Goal: Information Seeking & Learning: Learn about a topic

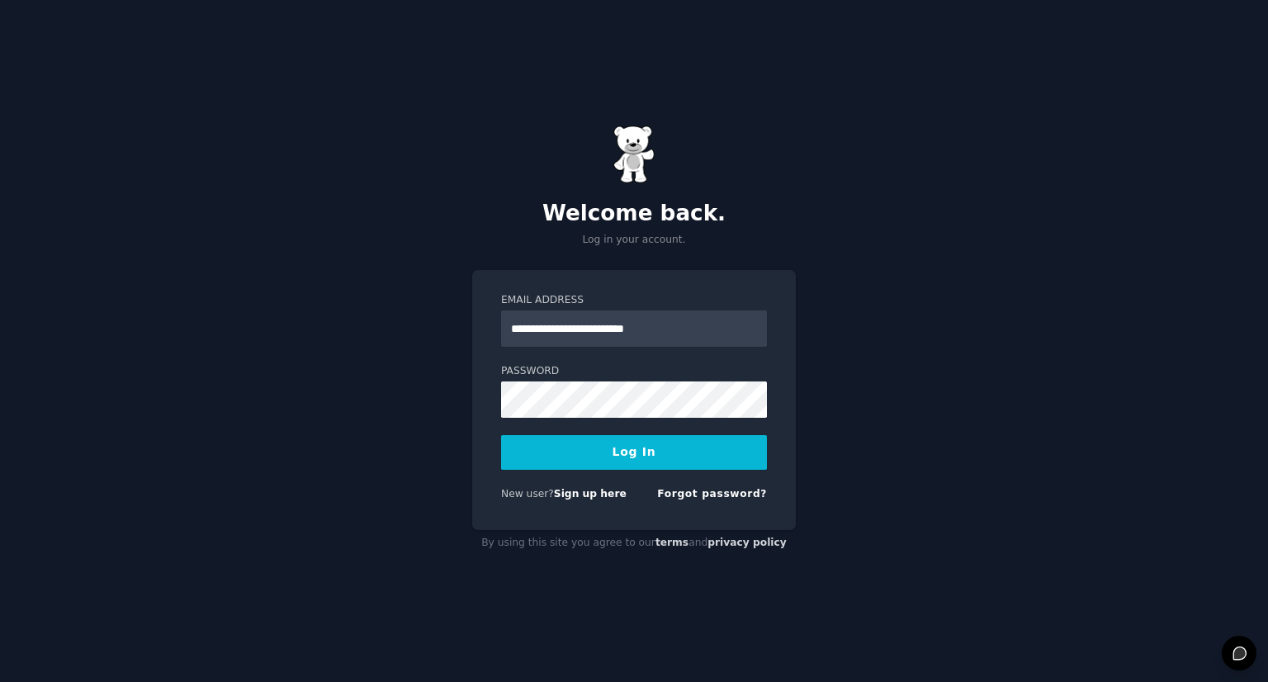
type input "**********"
click at [662, 452] on button "Log In" at bounding box center [634, 452] width 266 height 35
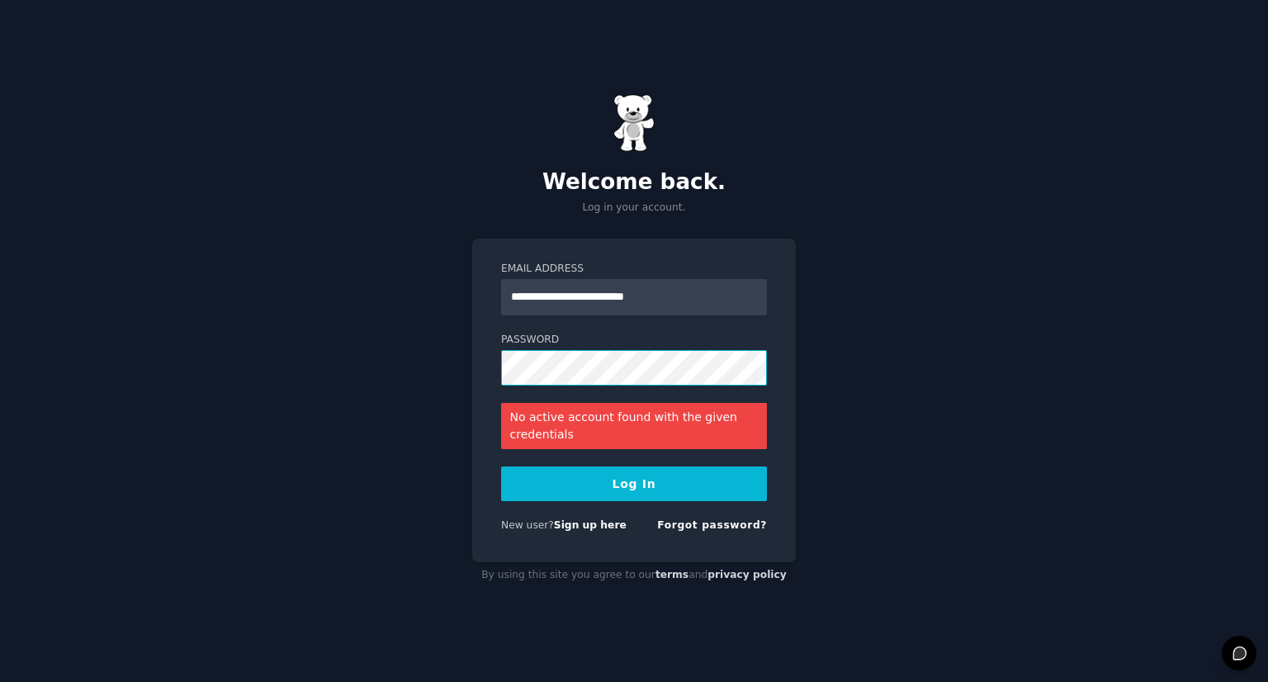
click at [414, 389] on div "**********" at bounding box center [634, 341] width 1268 height 682
click at [637, 478] on button "Log In" at bounding box center [634, 483] width 266 height 35
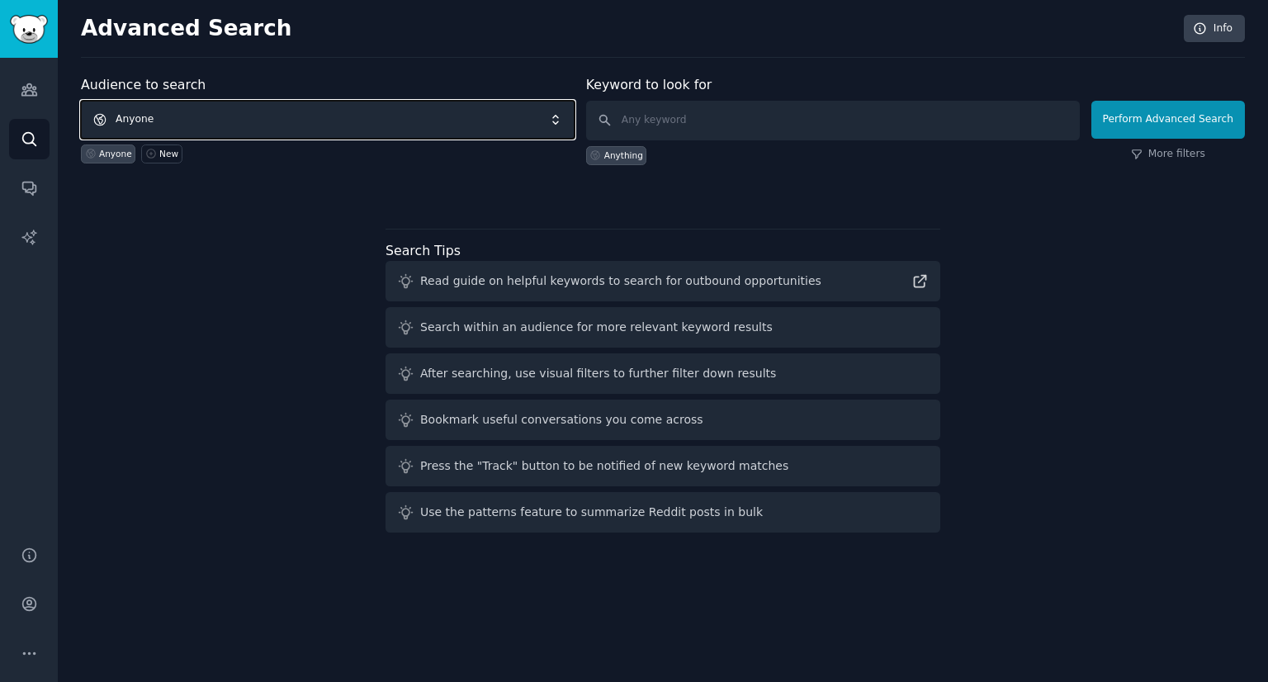
click at [343, 115] on span "Anyone" at bounding box center [328, 120] width 494 height 38
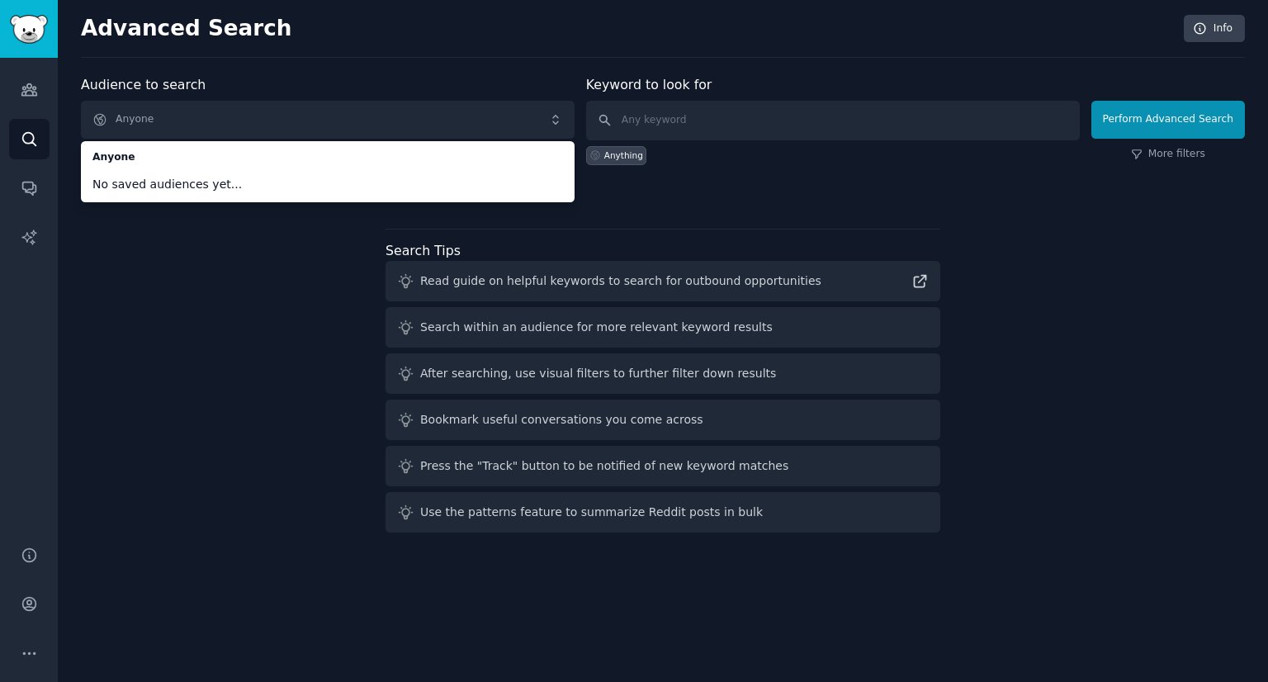
click at [146, 288] on div "Audience to search Anyone Anyone No saved audiences yet... Anyone New Keyword t…" at bounding box center [663, 307] width 1164 height 464
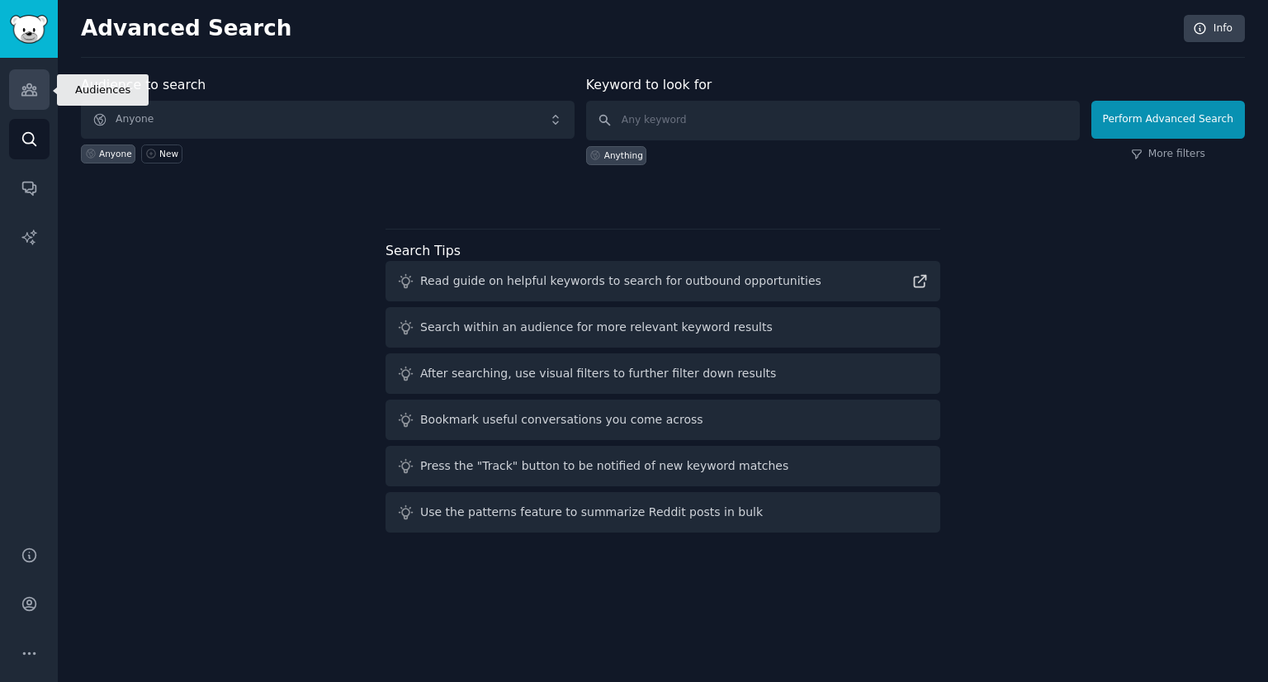
click at [23, 85] on icon "Sidebar" at bounding box center [29, 89] width 17 height 17
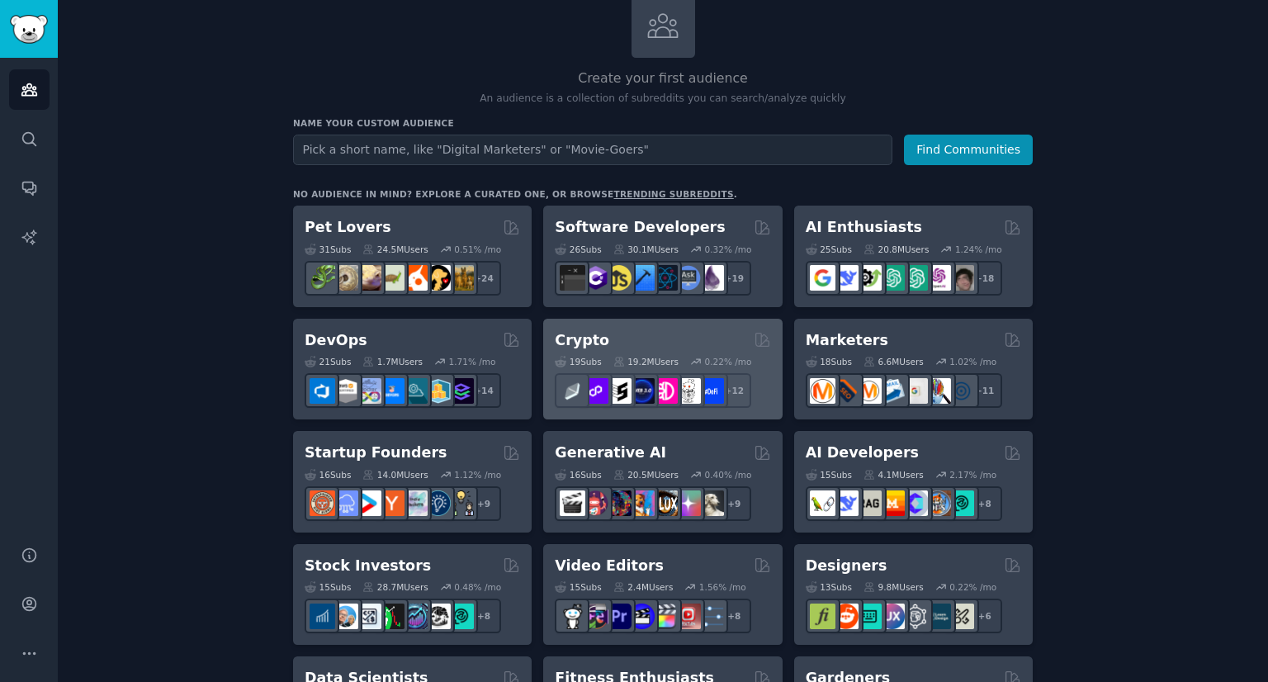
scroll to position [137, 0]
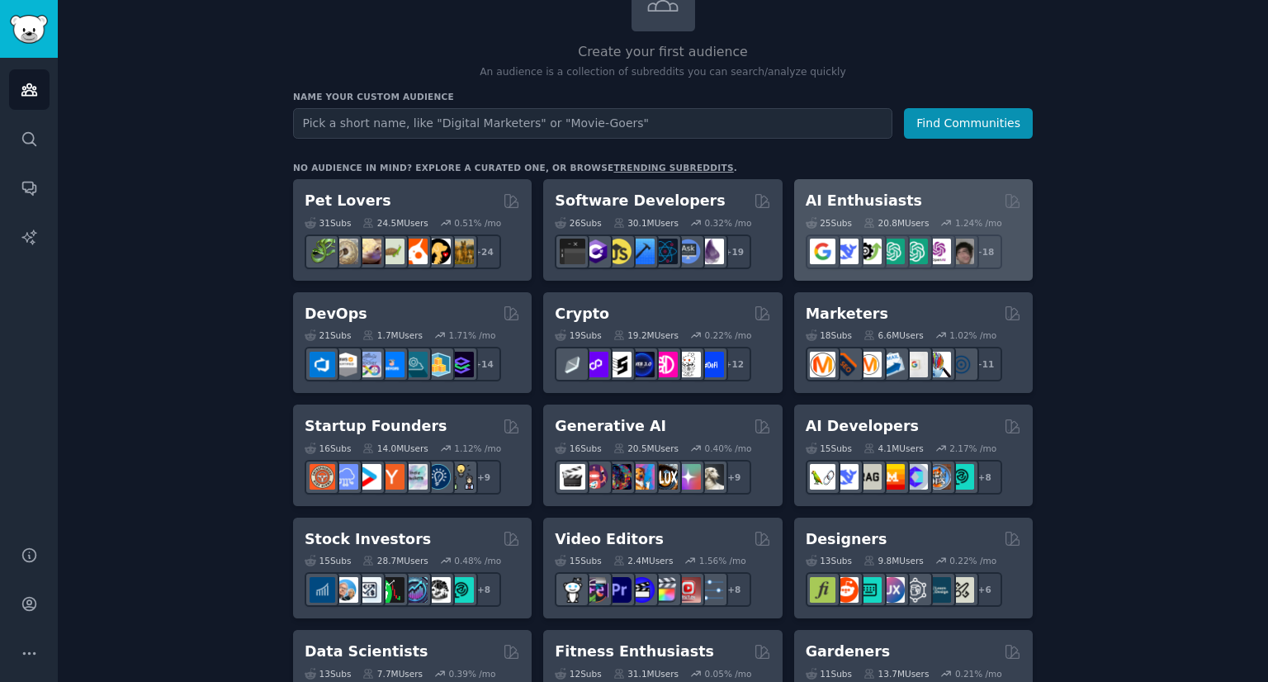
click at [933, 211] on div "25 Sub s 20.8M Users 1.24 % /mo r/chatgpt_promptDesign + 18" at bounding box center [913, 240] width 215 height 58
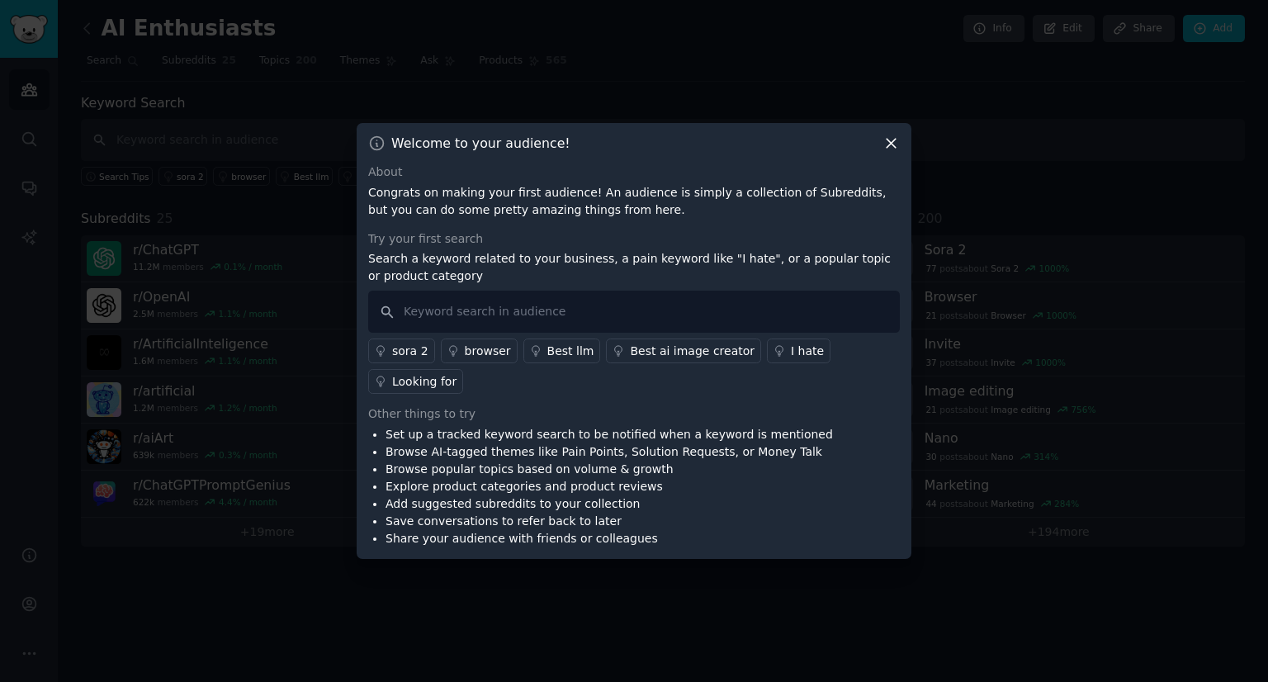
click at [892, 149] on icon at bounding box center [891, 144] width 9 height 9
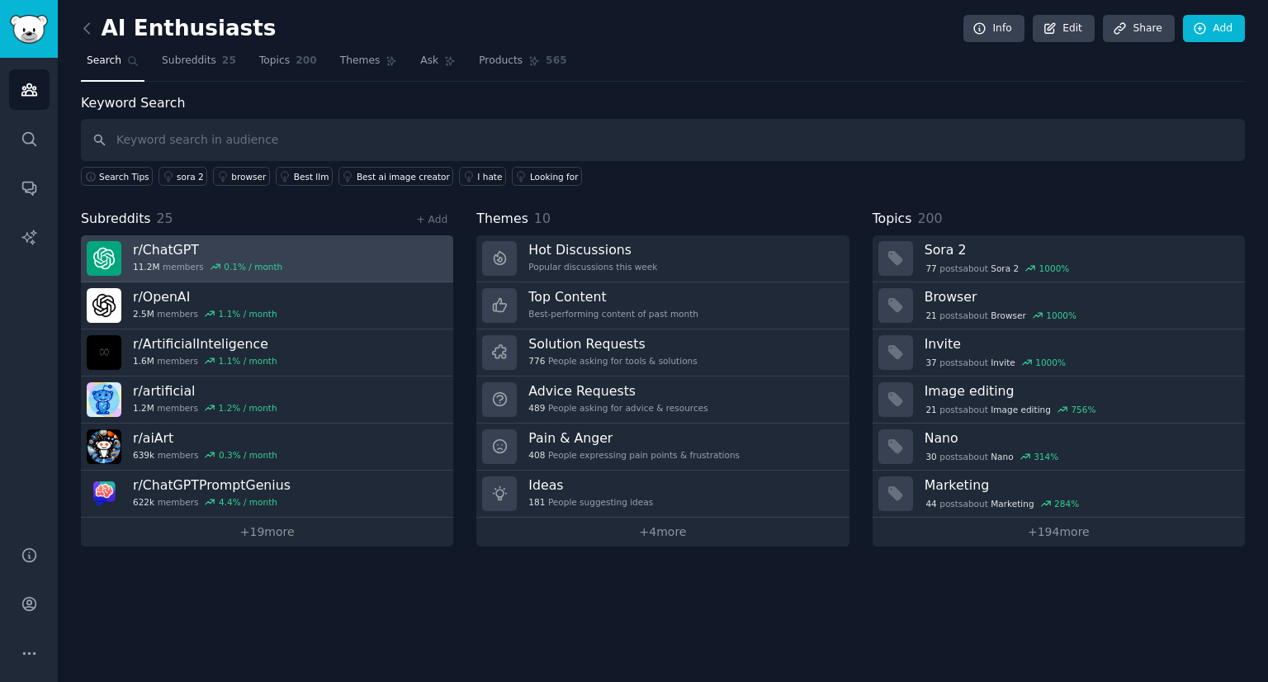
click at [284, 257] on link "r/ ChatGPT 11.2M members 0.1 % / month" at bounding box center [267, 258] width 372 height 47
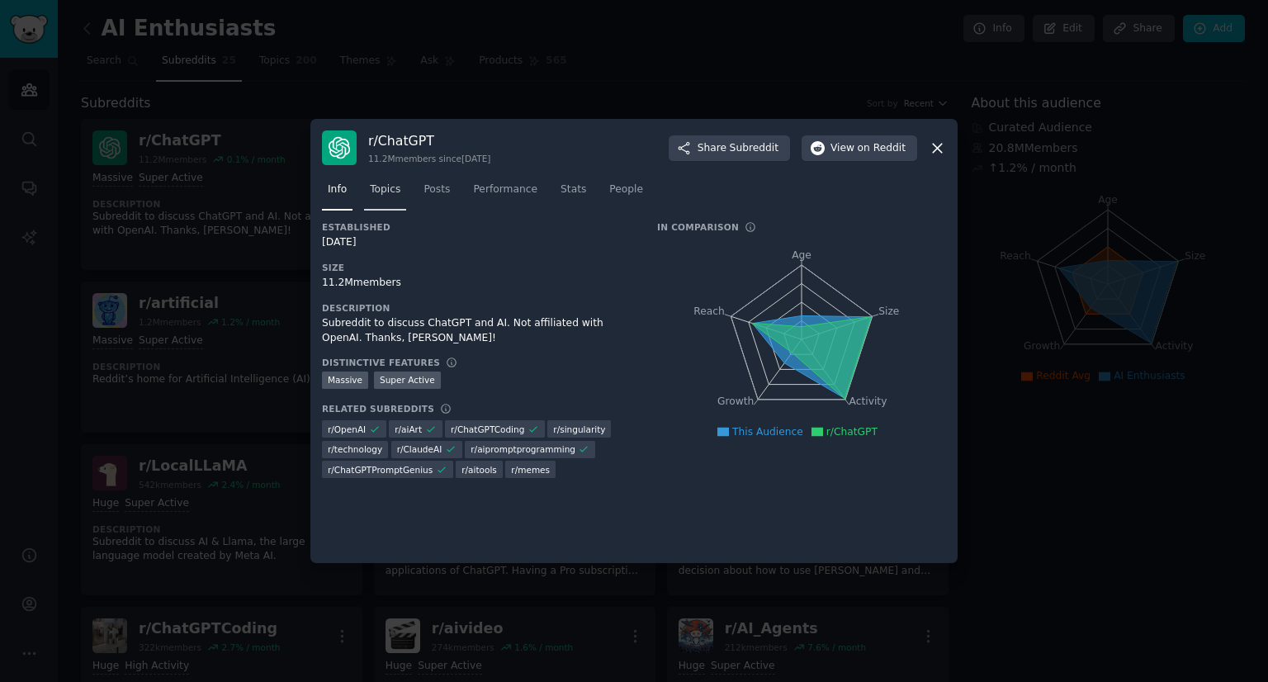
click at [399, 188] on link "Topics" at bounding box center [385, 194] width 42 height 34
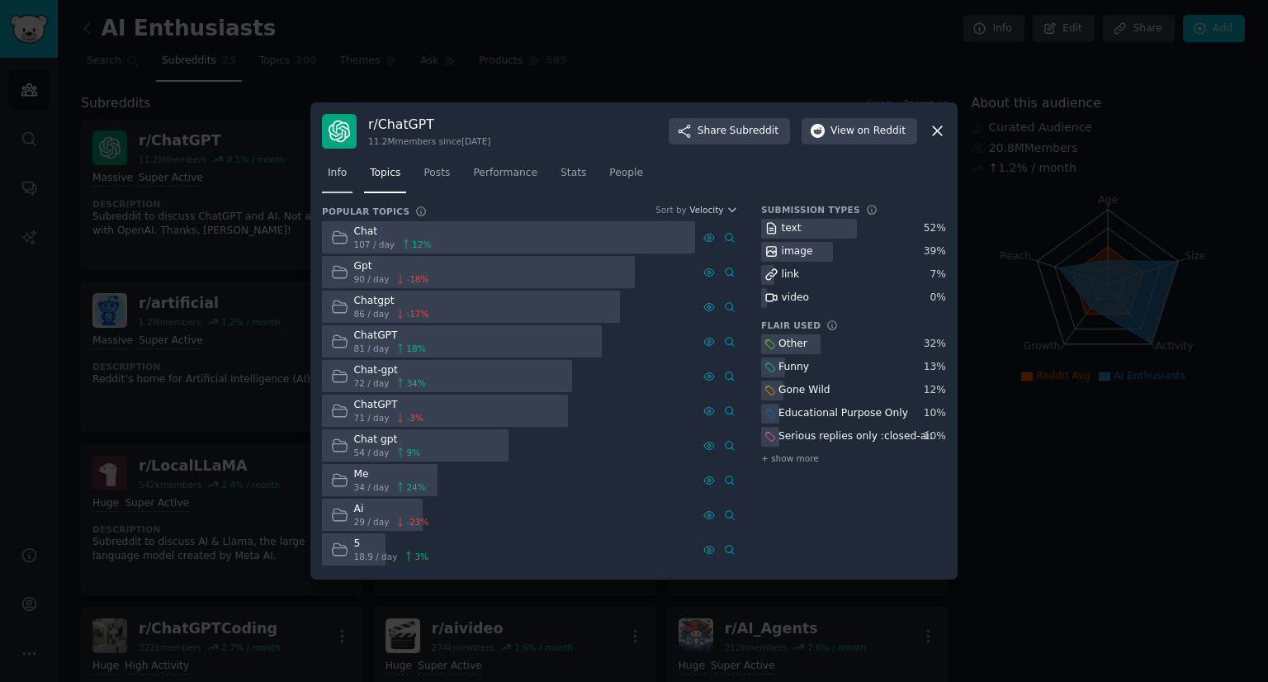
click at [344, 168] on span "Info" at bounding box center [337, 173] width 19 height 15
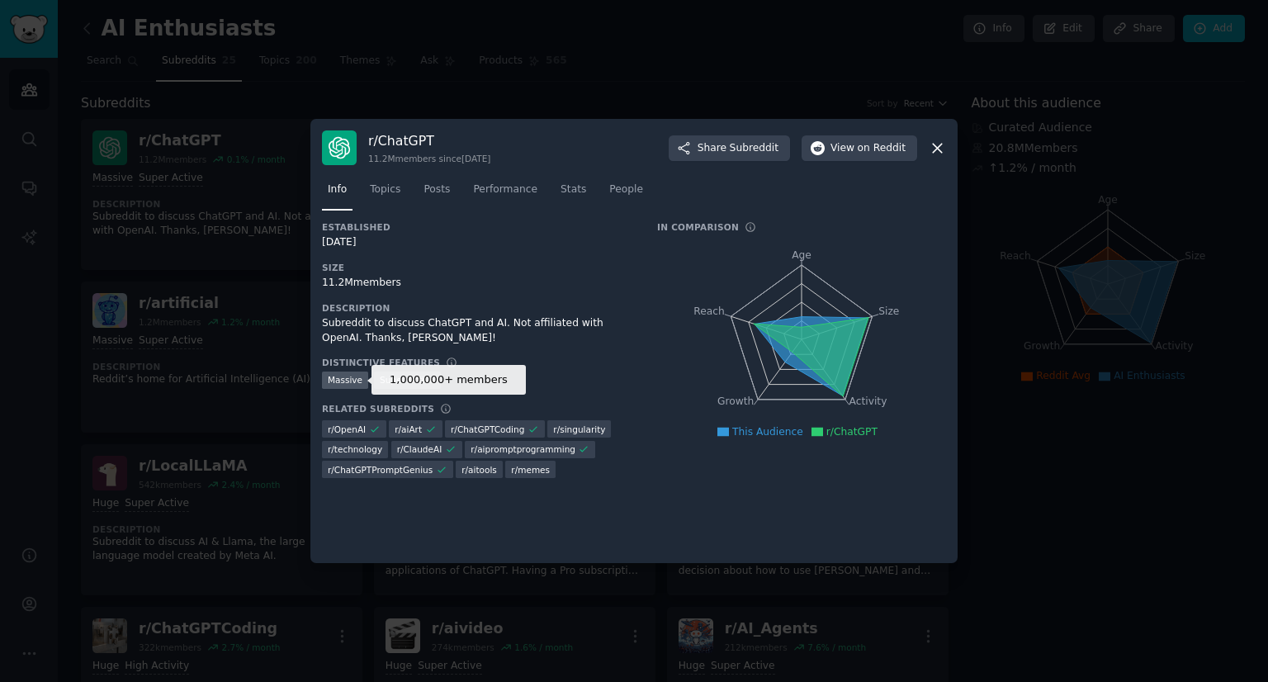
click at [330, 374] on div "Massive" at bounding box center [345, 379] width 46 height 17
click at [931, 144] on icon at bounding box center [937, 148] width 17 height 17
click at [933, 147] on icon at bounding box center [937, 148] width 17 height 17
click at [936, 145] on icon at bounding box center [937, 148] width 17 height 17
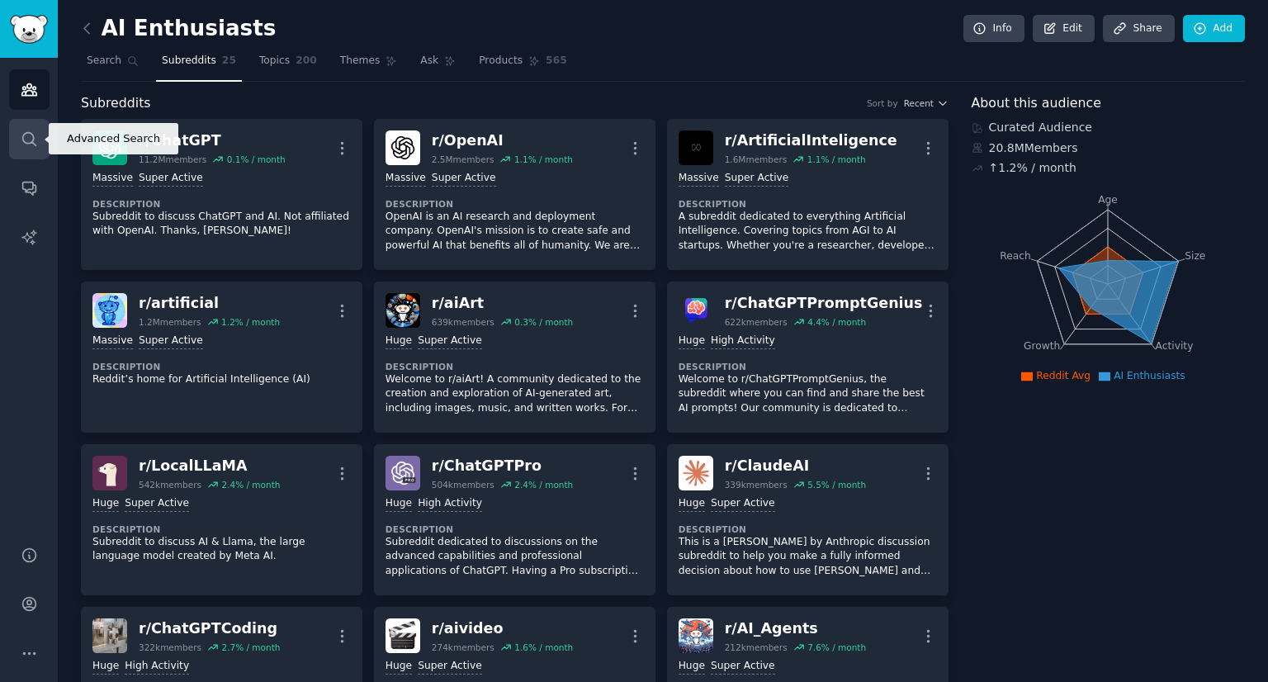
click at [26, 119] on link "Search" at bounding box center [29, 139] width 40 height 40
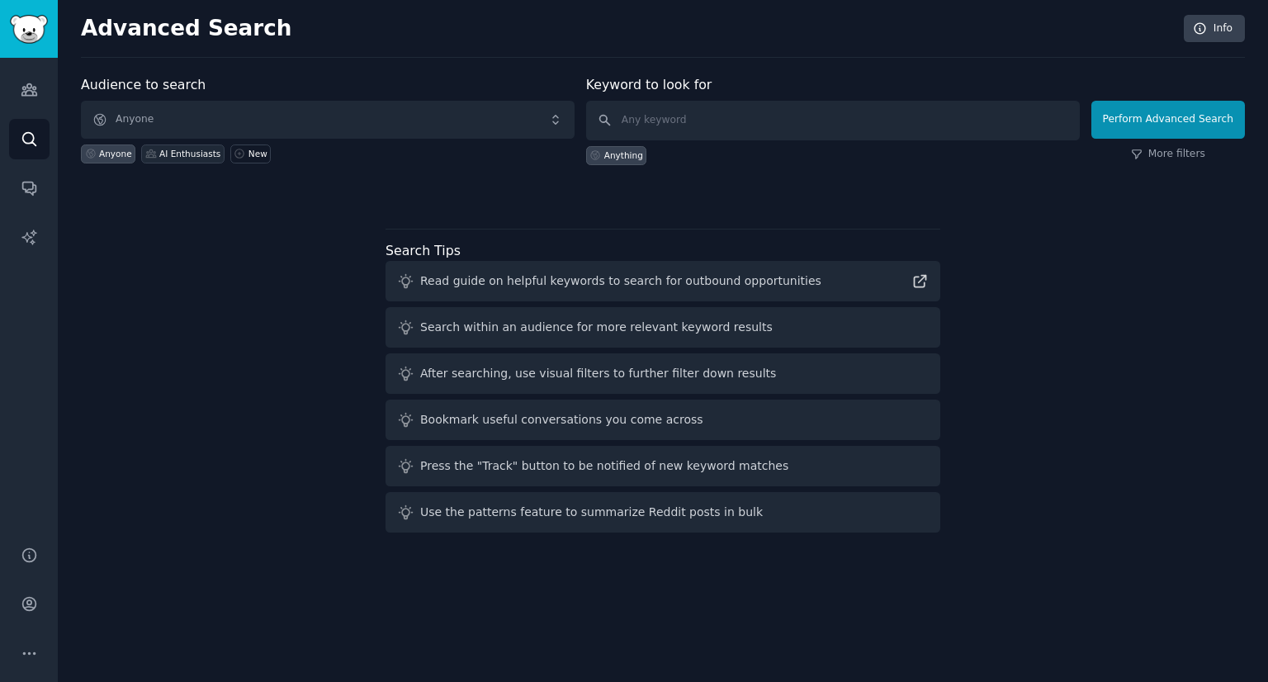
click at [187, 149] on div "AI Enthusiasts" at bounding box center [189, 154] width 61 height 12
click at [112, 146] on div "Anyone" at bounding box center [108, 153] width 54 height 19
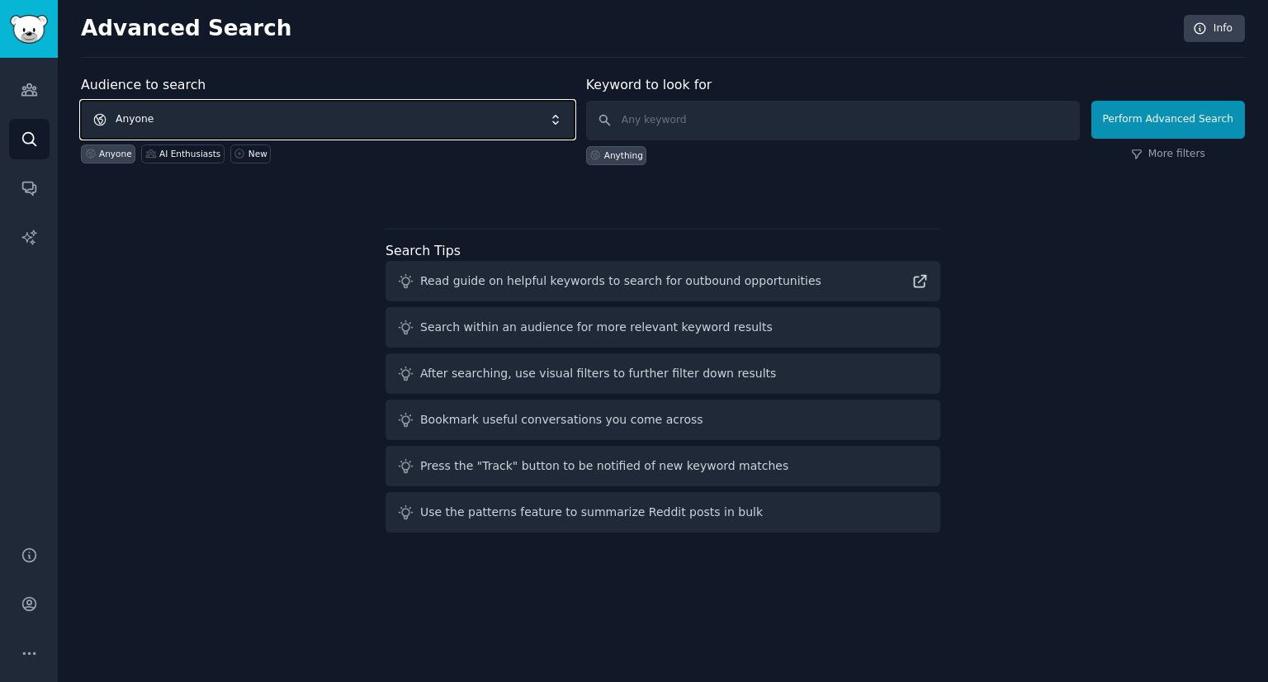
click at [504, 120] on span "Anyone" at bounding box center [328, 120] width 494 height 38
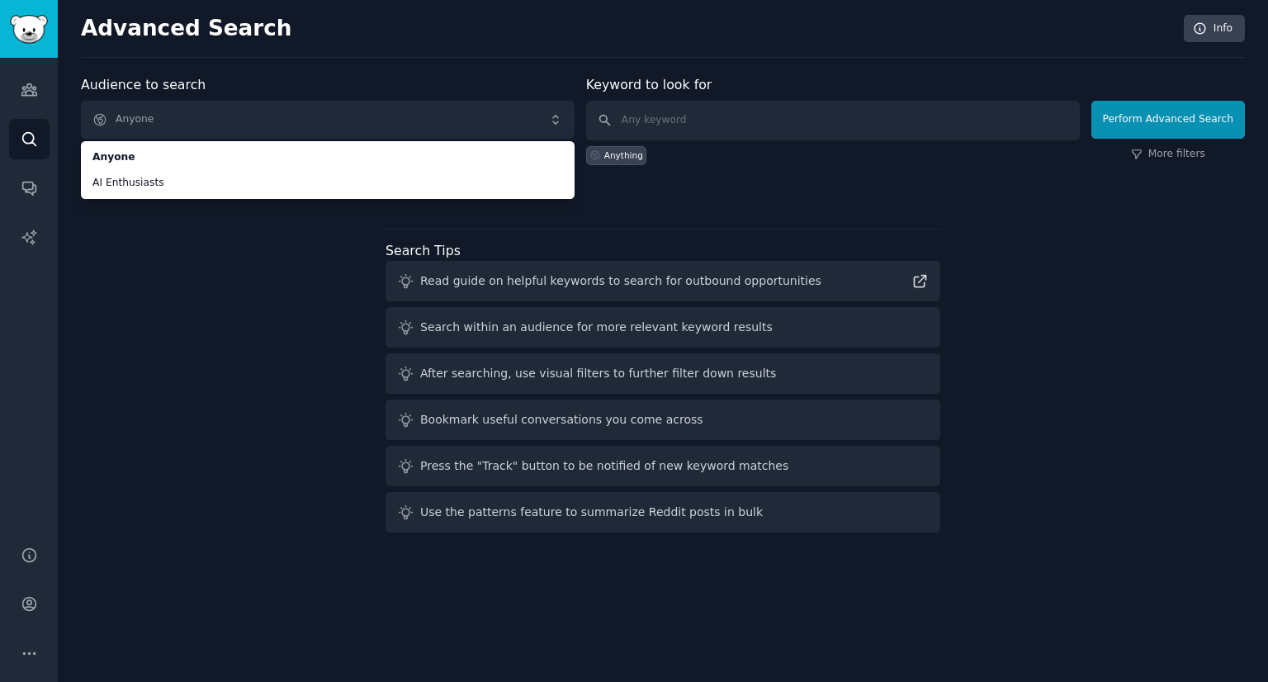
click at [143, 248] on div "Audience to search Anyone Anyone AI Enthusiasts Anyone AI Enthusiasts New Keywo…" at bounding box center [663, 307] width 1164 height 464
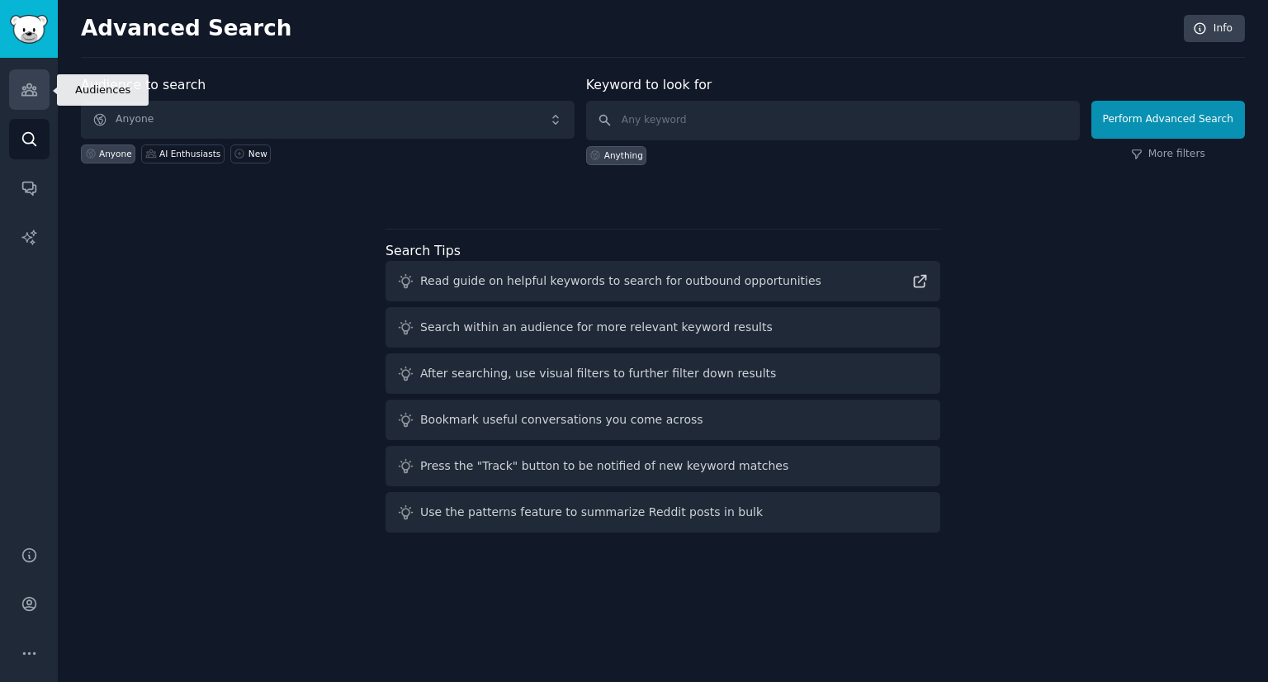
click at [24, 75] on link "Audiences" at bounding box center [29, 89] width 40 height 40
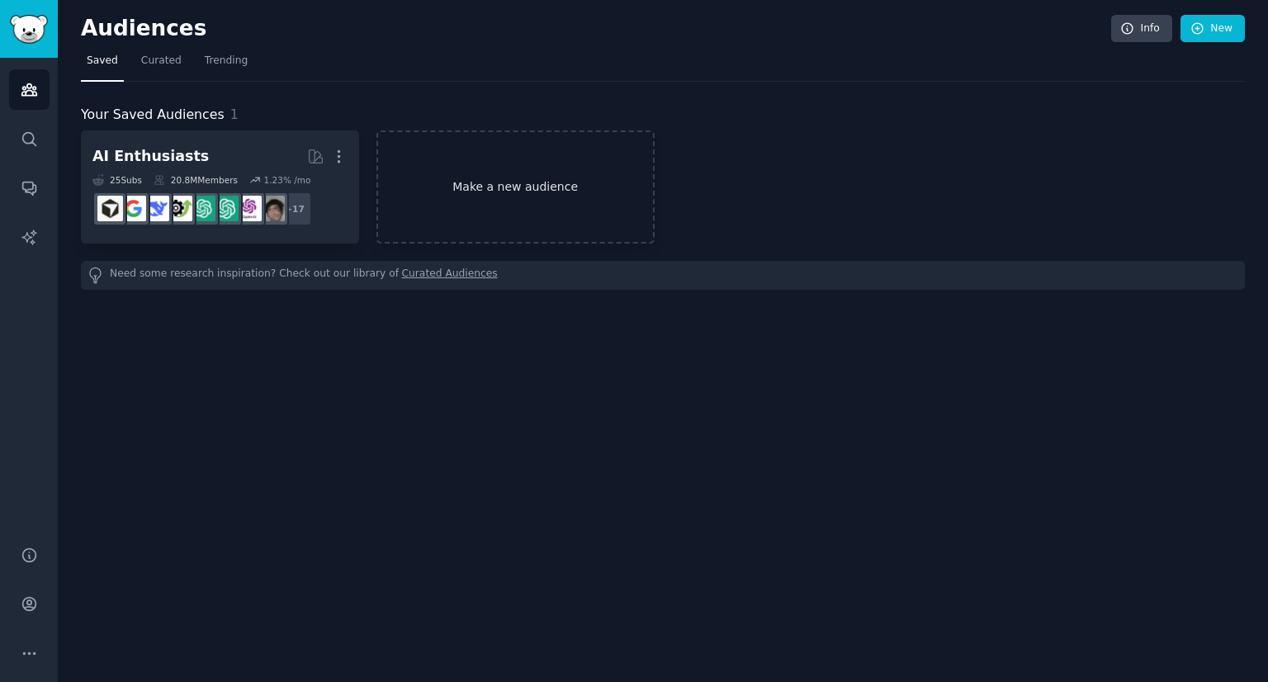
click at [513, 176] on link "Make a new audience" at bounding box center [515, 186] width 278 height 113
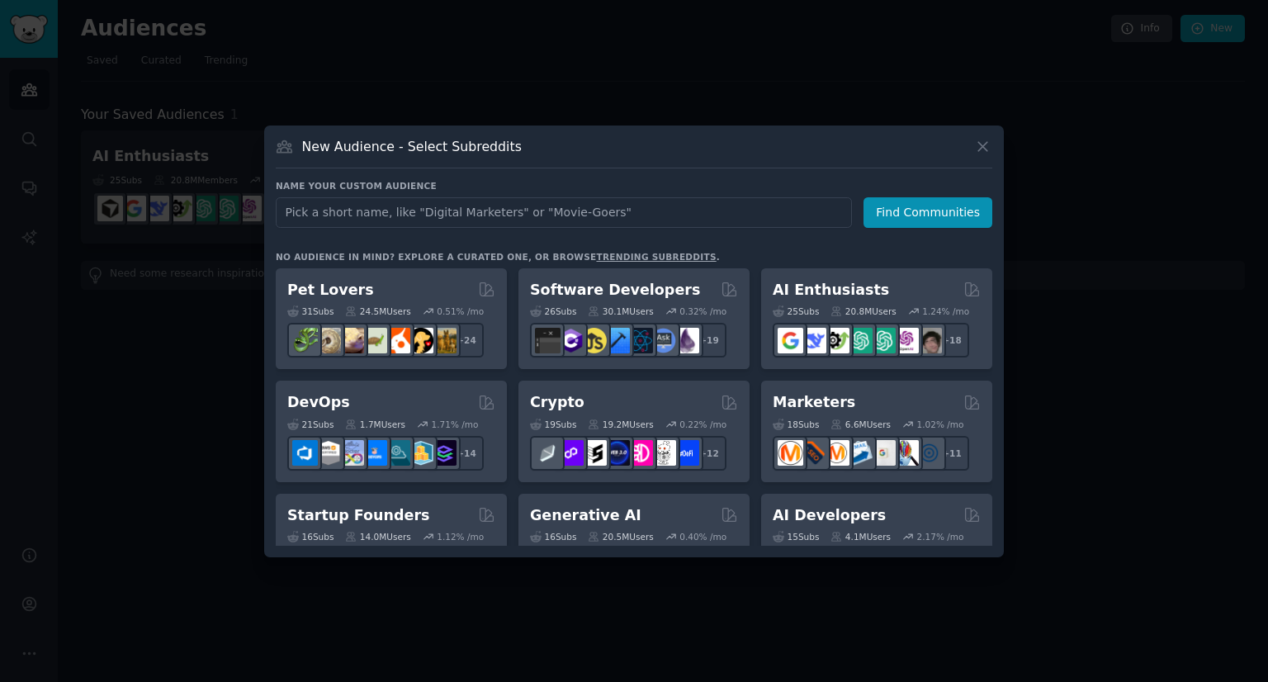
click at [462, 209] on input "text" at bounding box center [564, 212] width 576 height 31
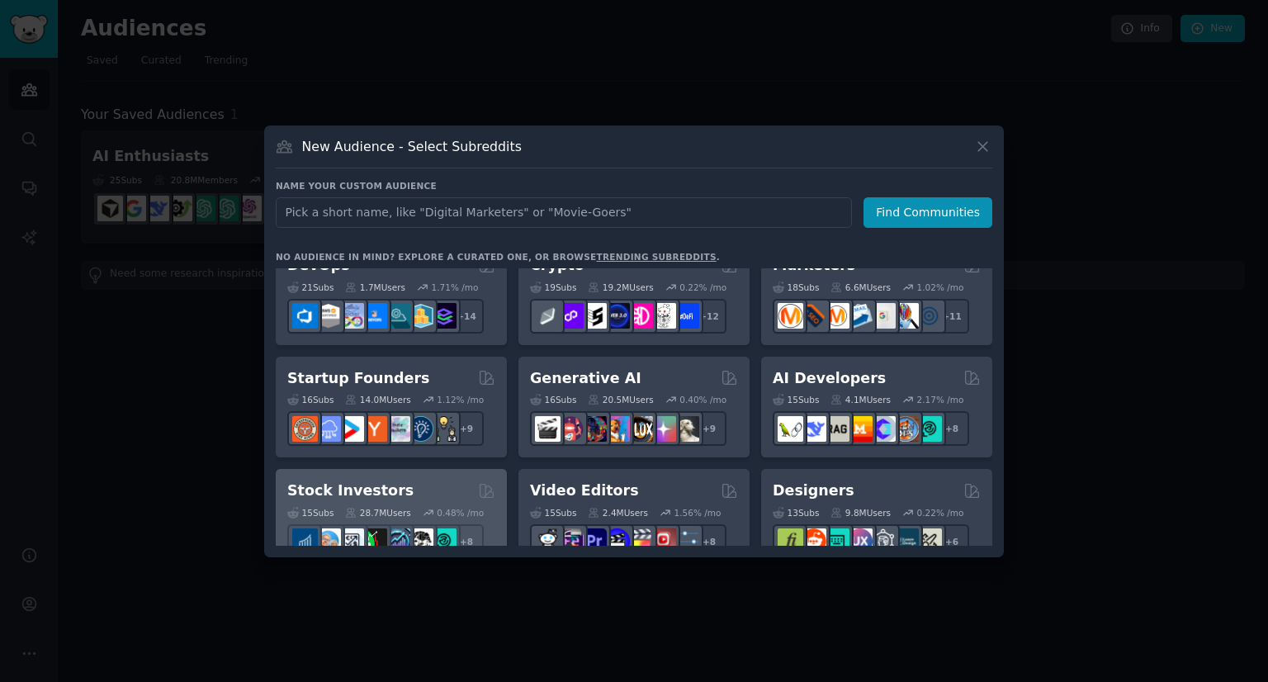
click at [495, 504] on div "Stock Investors Curated by GummySearch 15 Sub s 28.7M Users 0.48 % /mo + 8" at bounding box center [391, 520] width 231 height 102
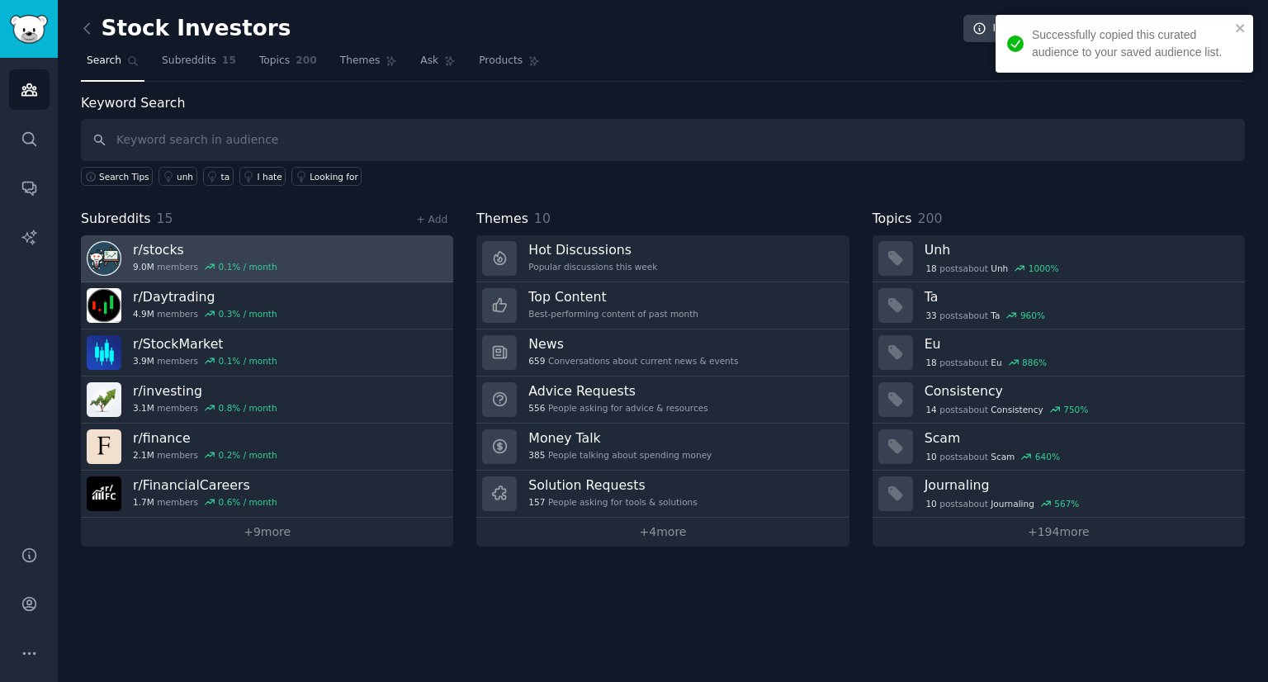
click at [284, 245] on link "r/ stocks 9.0M members 0.1 % / month" at bounding box center [267, 258] width 372 height 47
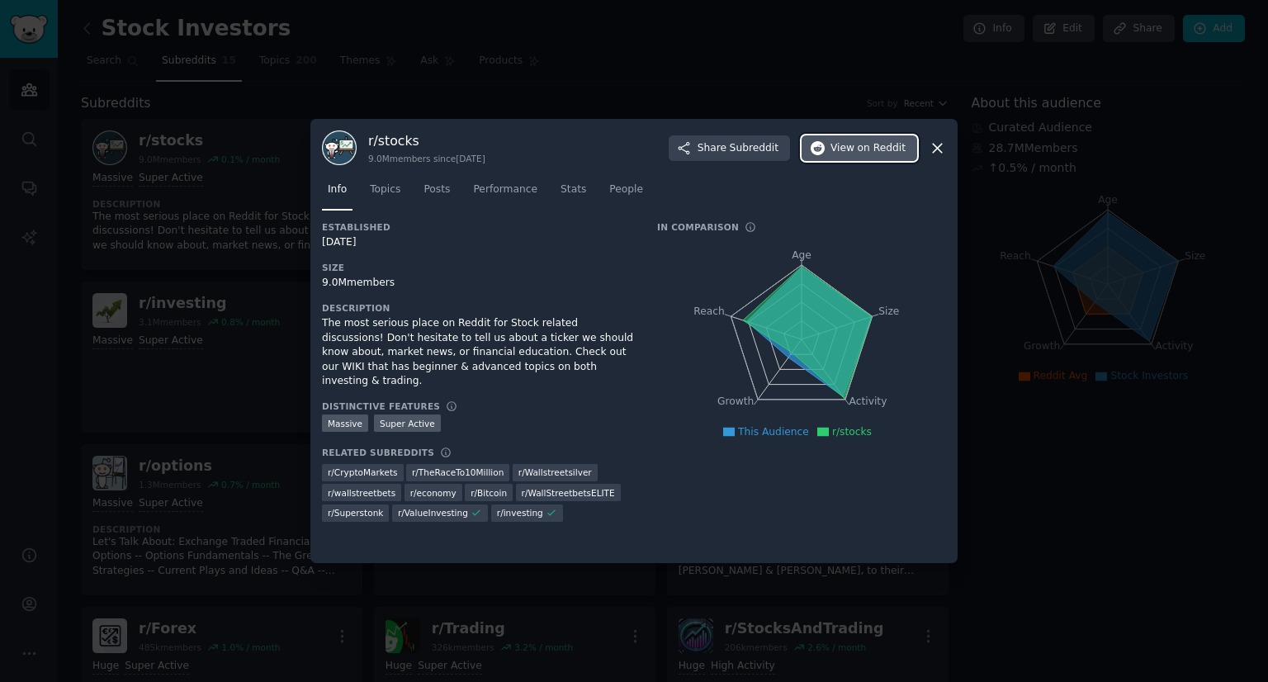
click at [878, 150] on span "on Reddit" at bounding box center [882, 148] width 48 height 15
click at [939, 144] on icon at bounding box center [937, 148] width 17 height 17
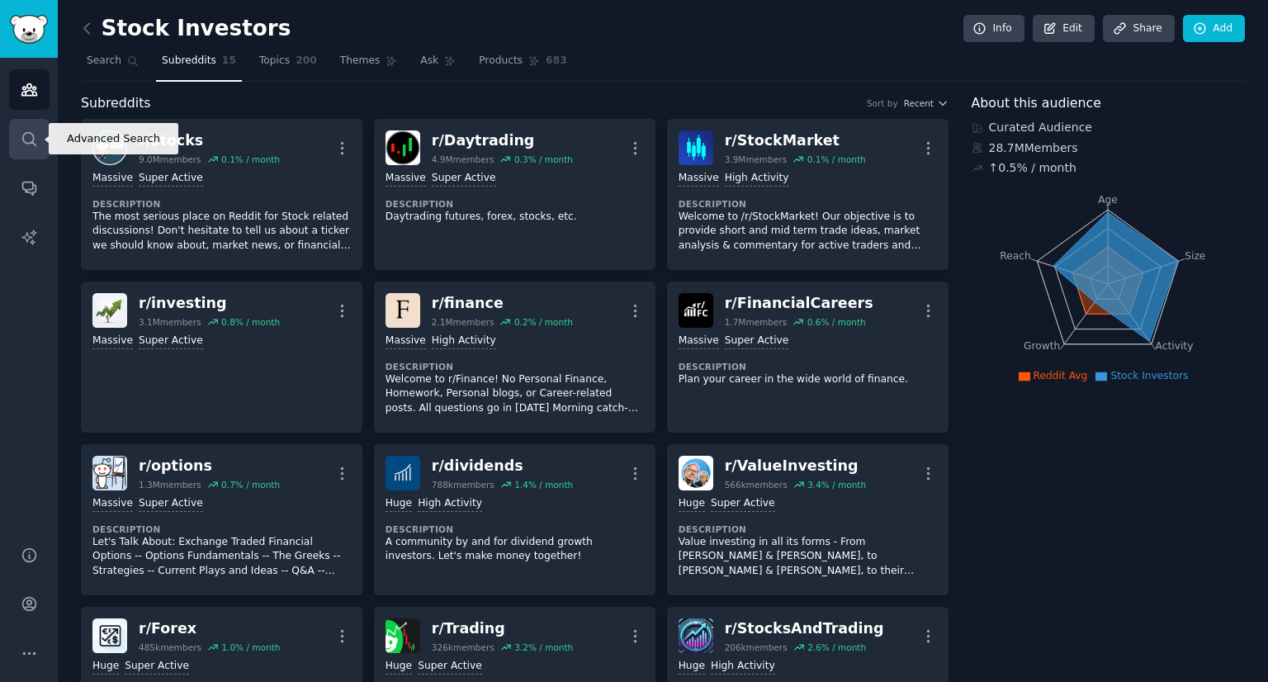
click at [18, 140] on link "Search" at bounding box center [29, 139] width 40 height 40
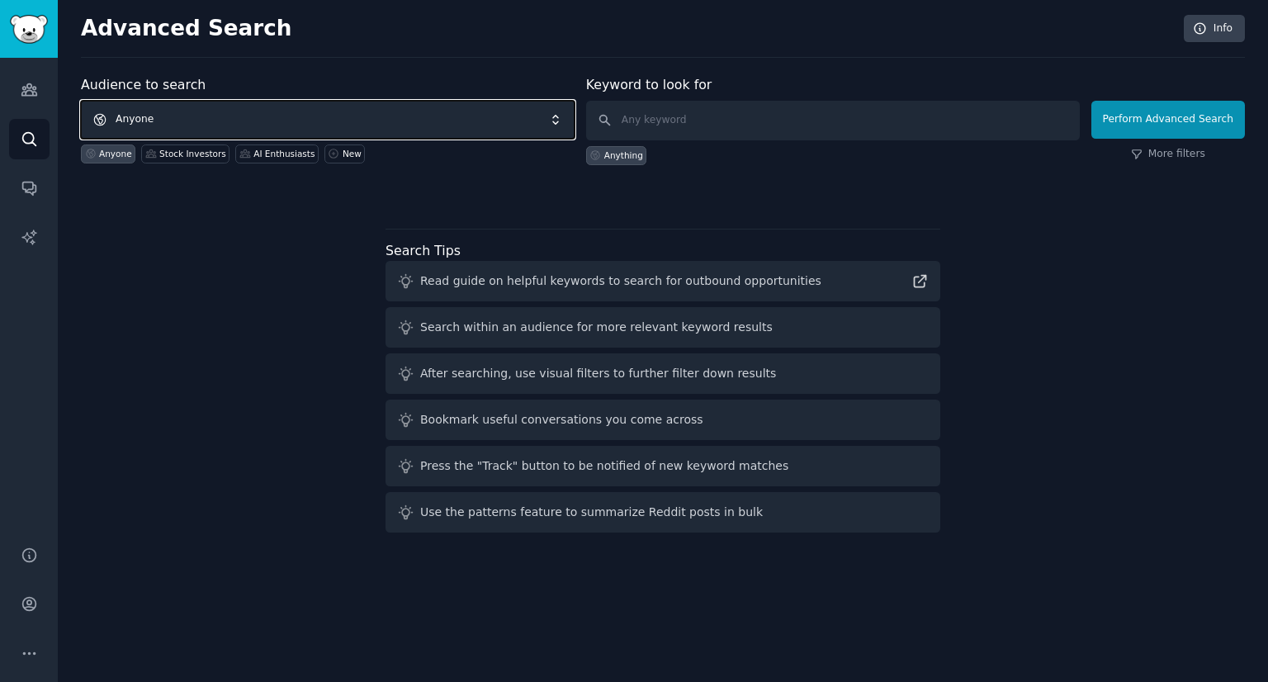
click at [466, 103] on span "Anyone" at bounding box center [328, 120] width 494 height 38
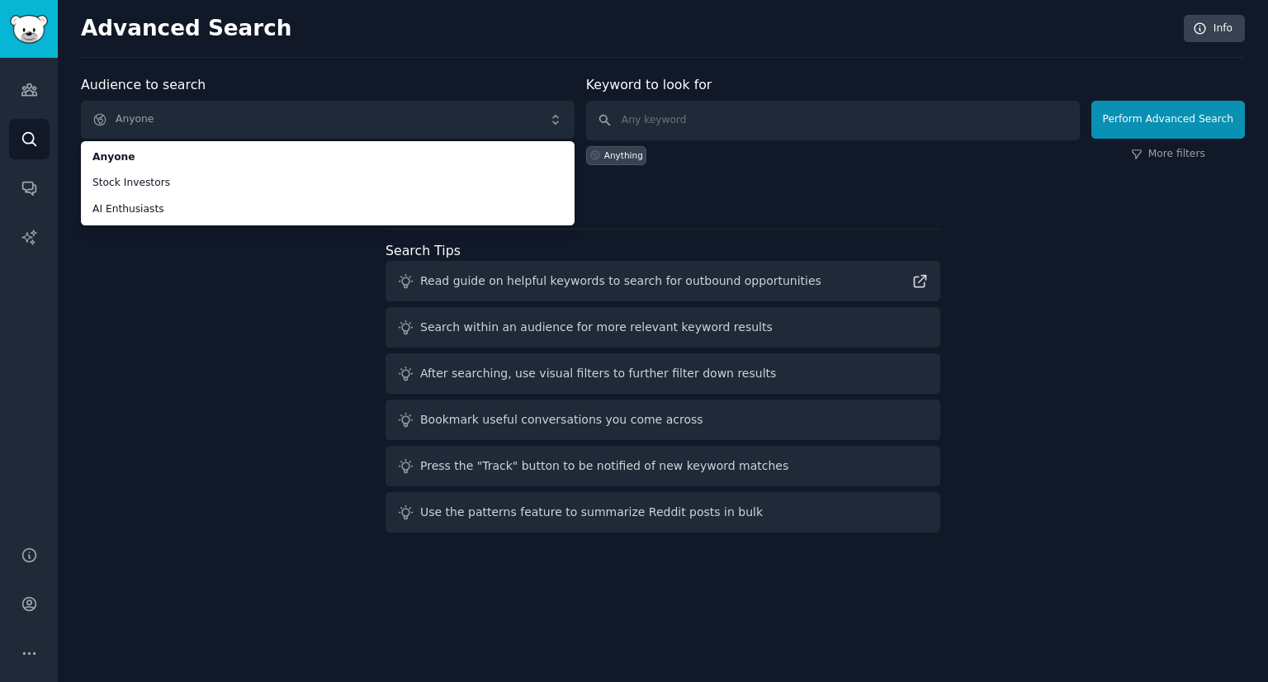
click at [262, 281] on div "Audience to search Anyone Anyone Stock Investors AI Enthusiasts Anyone Stock In…" at bounding box center [663, 307] width 1164 height 464
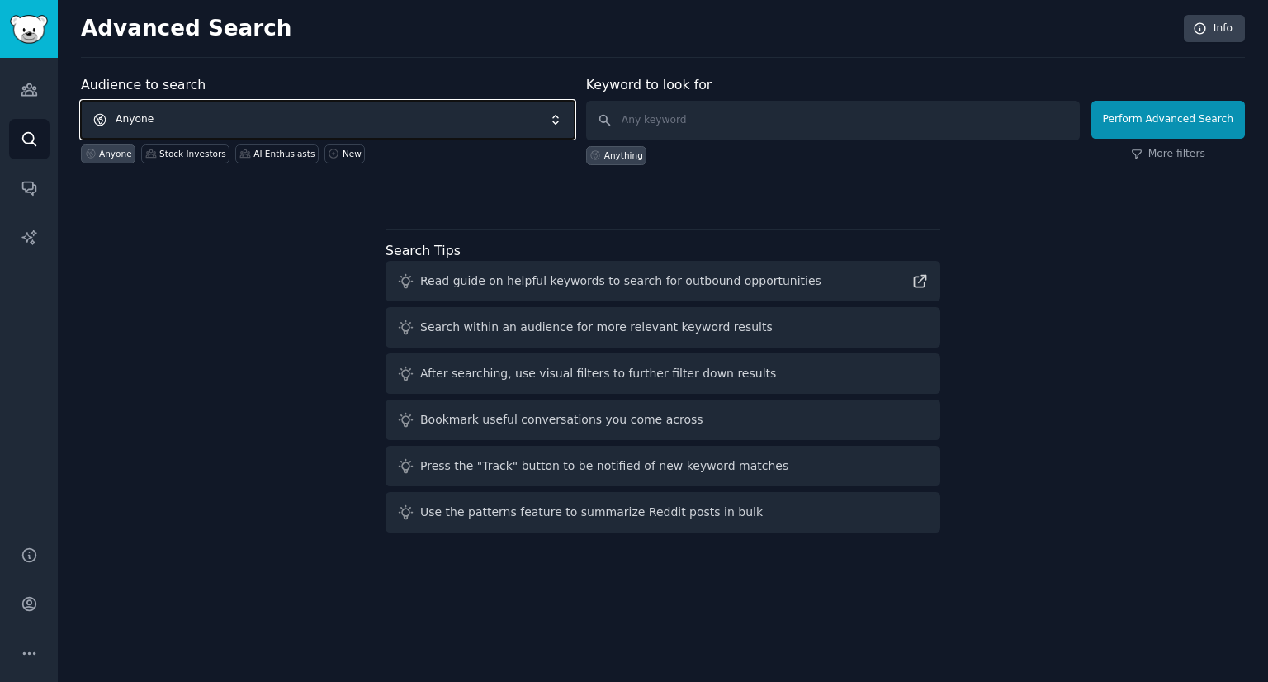
click at [294, 106] on span "Anyone" at bounding box center [328, 120] width 494 height 38
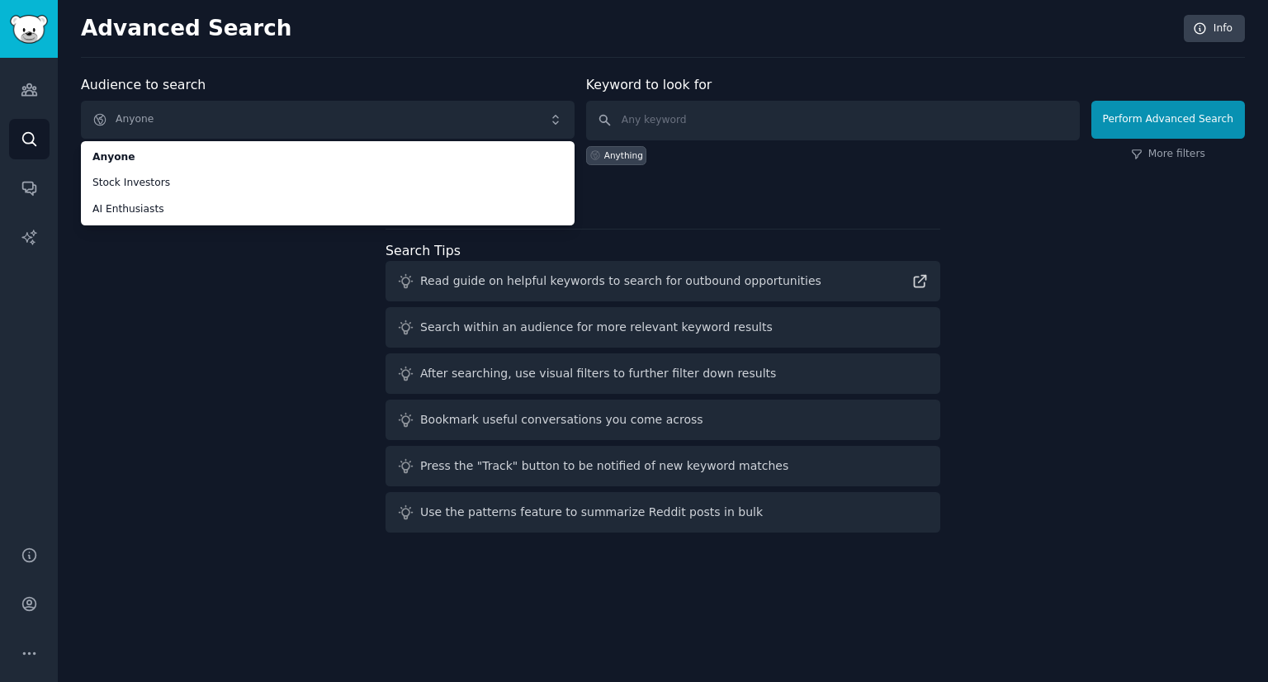
click at [242, 244] on div "Audience to search Anyone Anyone Stock Investors AI Enthusiasts Anyone Stock In…" at bounding box center [663, 307] width 1164 height 464
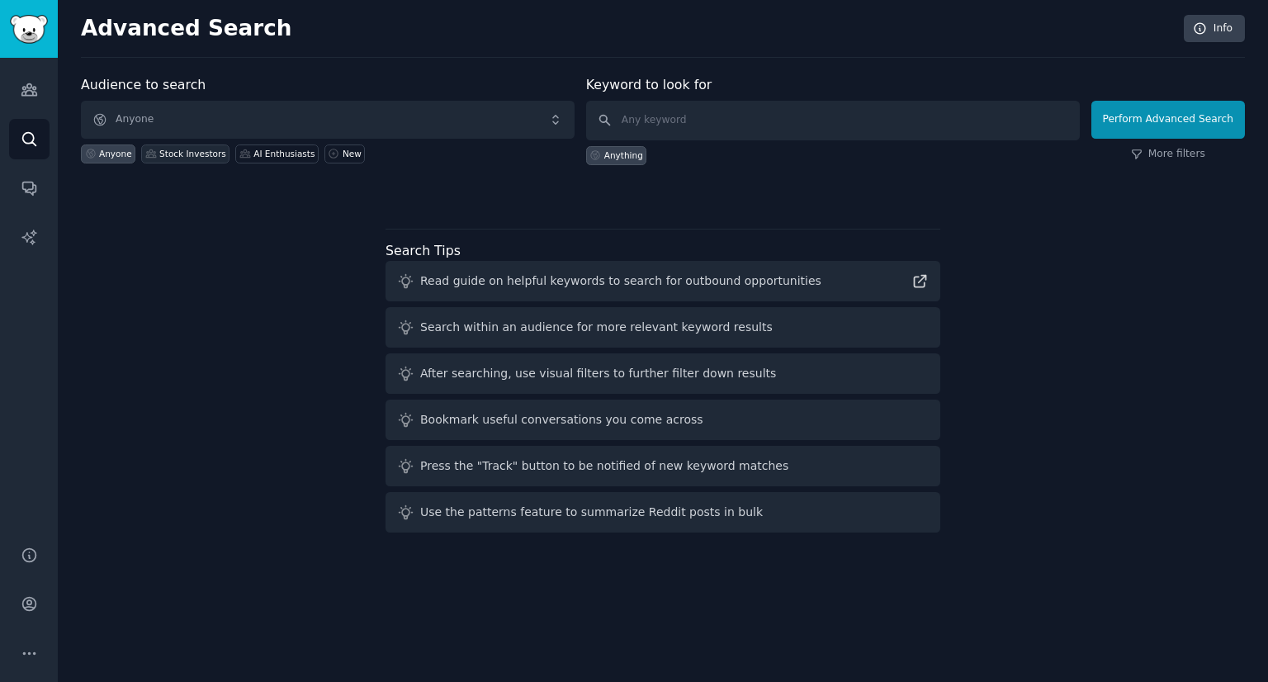
click at [171, 150] on div "Stock Investors" at bounding box center [192, 154] width 67 height 12
click at [102, 160] on div "Anyone" at bounding box center [108, 153] width 54 height 19
click at [660, 134] on input "text" at bounding box center [833, 121] width 494 height 40
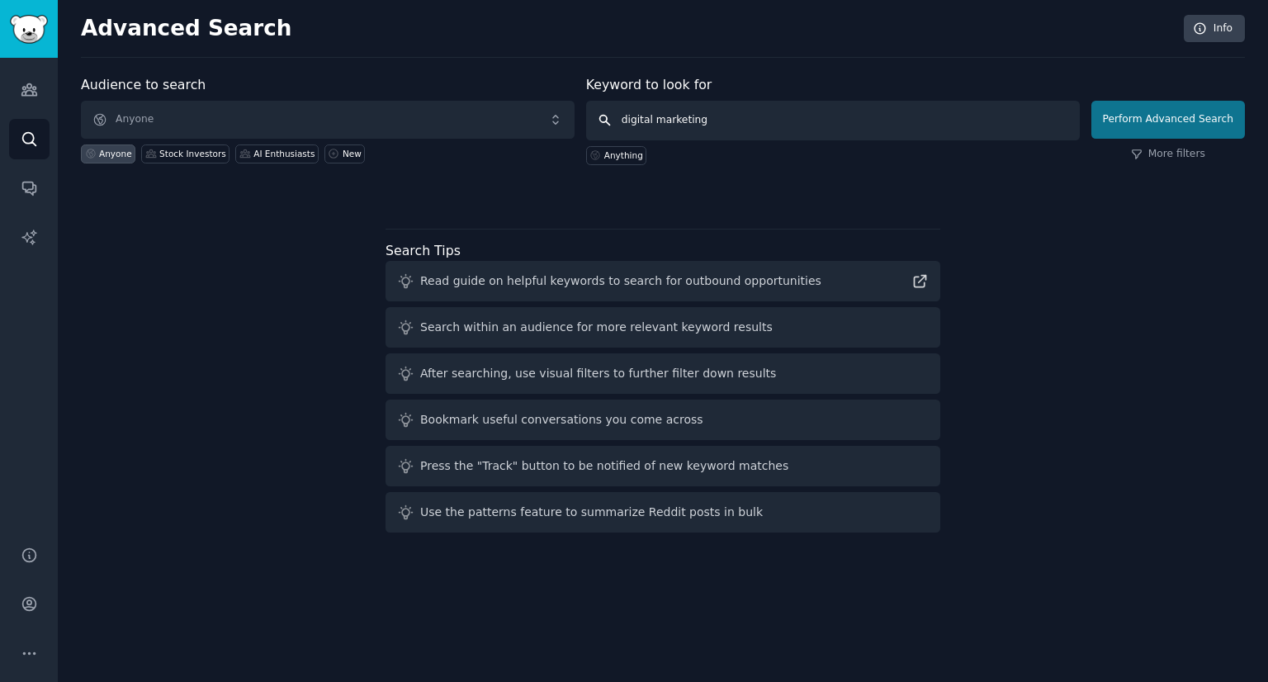
type input "digital marketing"
click at [1129, 121] on button "Perform Advanced Search" at bounding box center [1168, 120] width 154 height 38
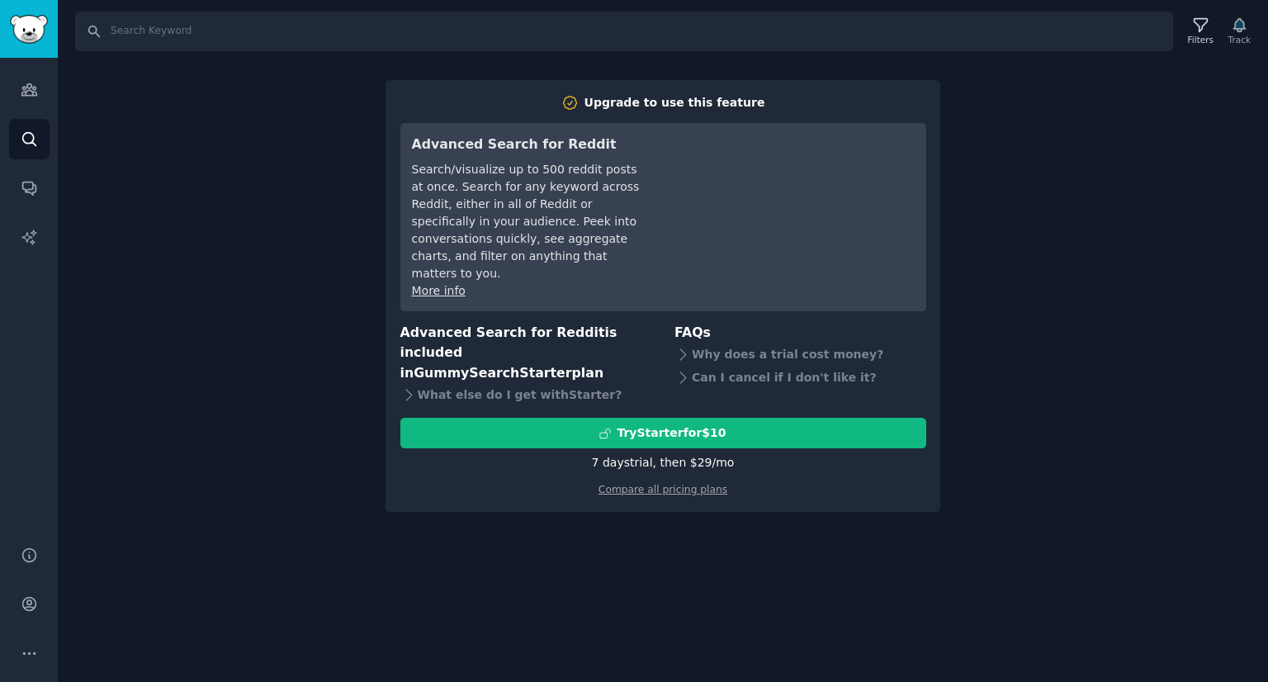
click at [1110, 130] on div "Search Filters Track Upgrade to use this feature Advanced Search for Reddit Sea…" at bounding box center [663, 341] width 1210 height 682
click at [175, 181] on div "Search Filters Track Upgrade to use this feature Advanced Search for Reddit Sea…" at bounding box center [663, 341] width 1210 height 682
click at [119, 143] on div "Search Filters Track Upgrade to use this feature Advanced Search for Reddit Sea…" at bounding box center [663, 341] width 1210 height 682
click at [30, 84] on icon "Sidebar" at bounding box center [29, 89] width 17 height 17
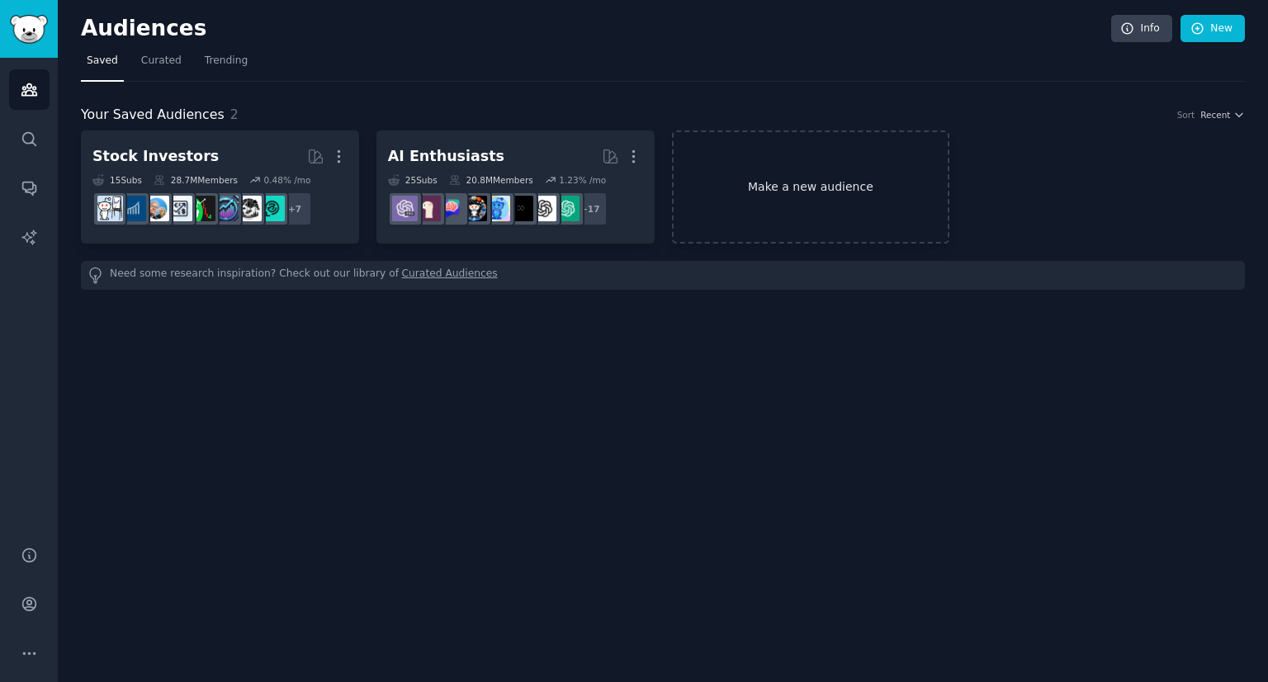
click at [822, 177] on link "Make a new audience" at bounding box center [811, 186] width 278 height 113
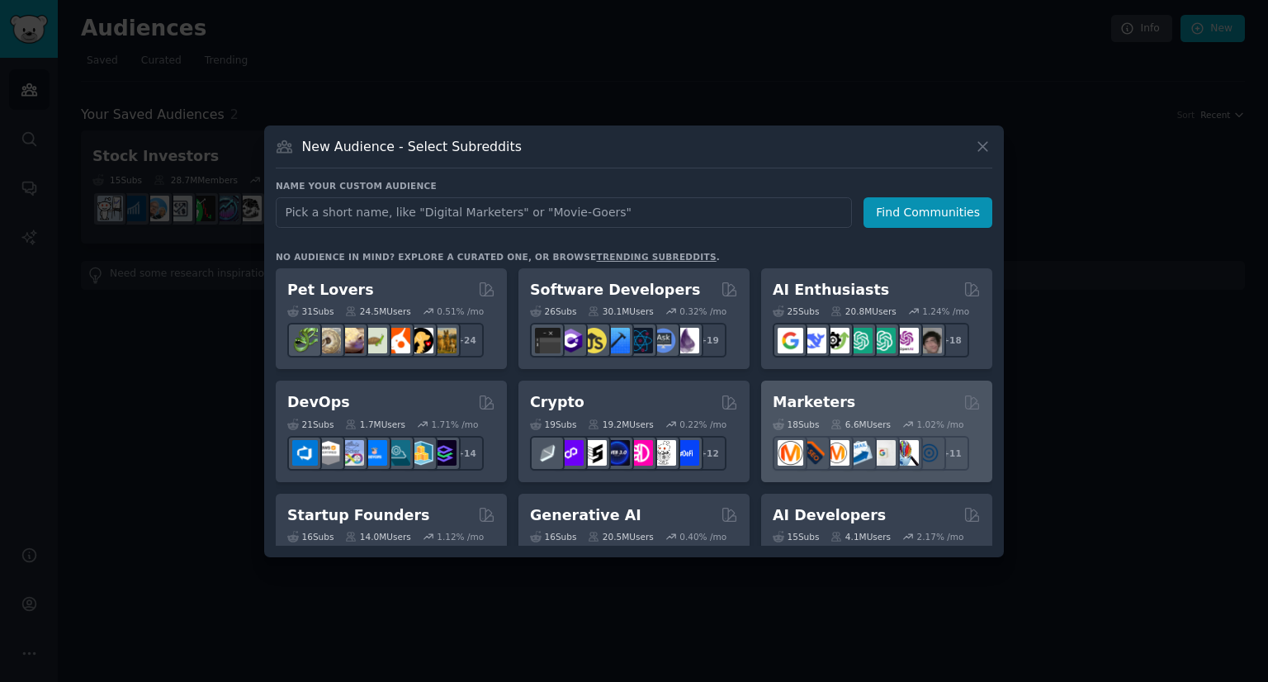
click at [855, 390] on div "Marketers 18 Sub s 6.6M Users 1.02 % /mo r/OnlineMarketing + 11" at bounding box center [876, 432] width 231 height 102
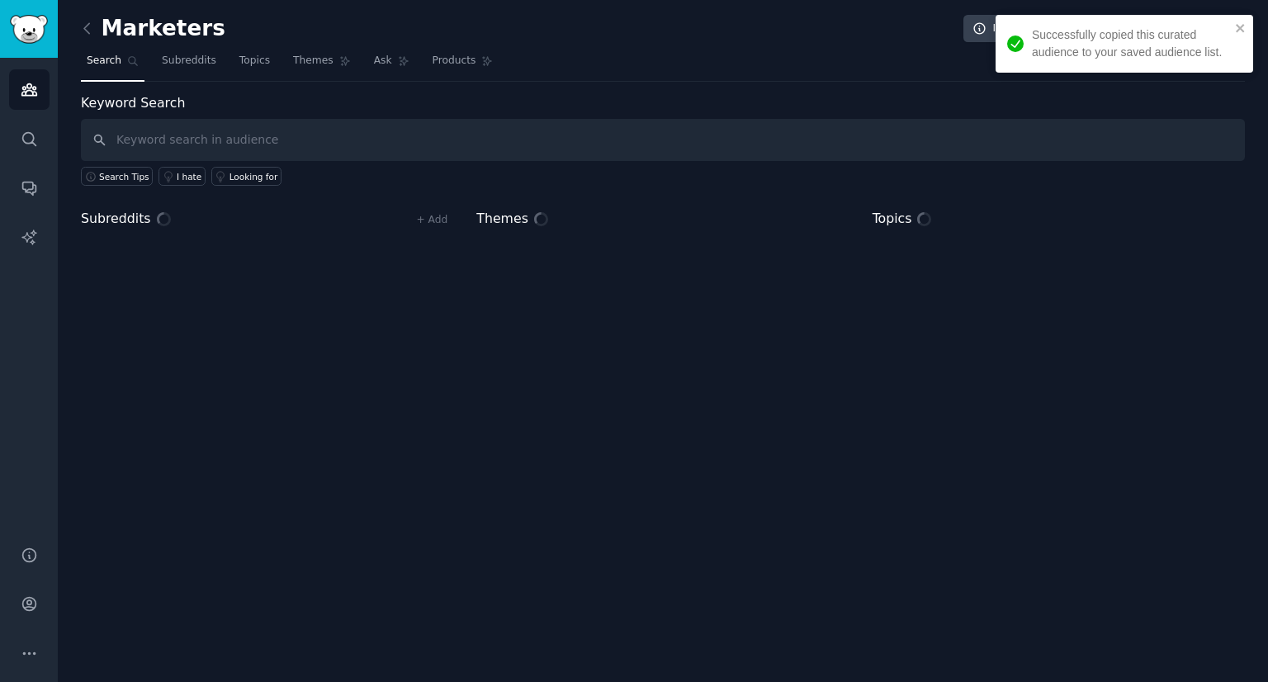
click at [1081, 37] on div "Successfully copied this curated audience to your saved audience list." at bounding box center [1131, 43] width 198 height 35
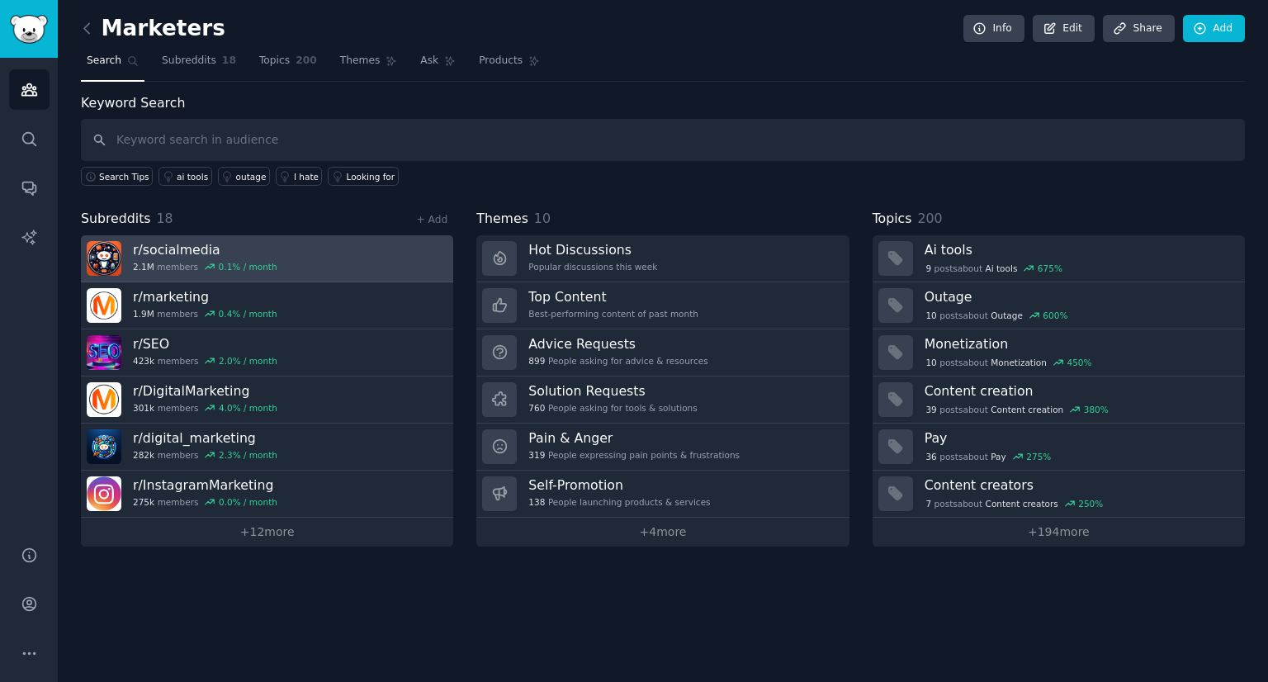
click at [268, 255] on link "r/ socialmedia 2.1M members 0.1 % / month" at bounding box center [267, 258] width 372 height 47
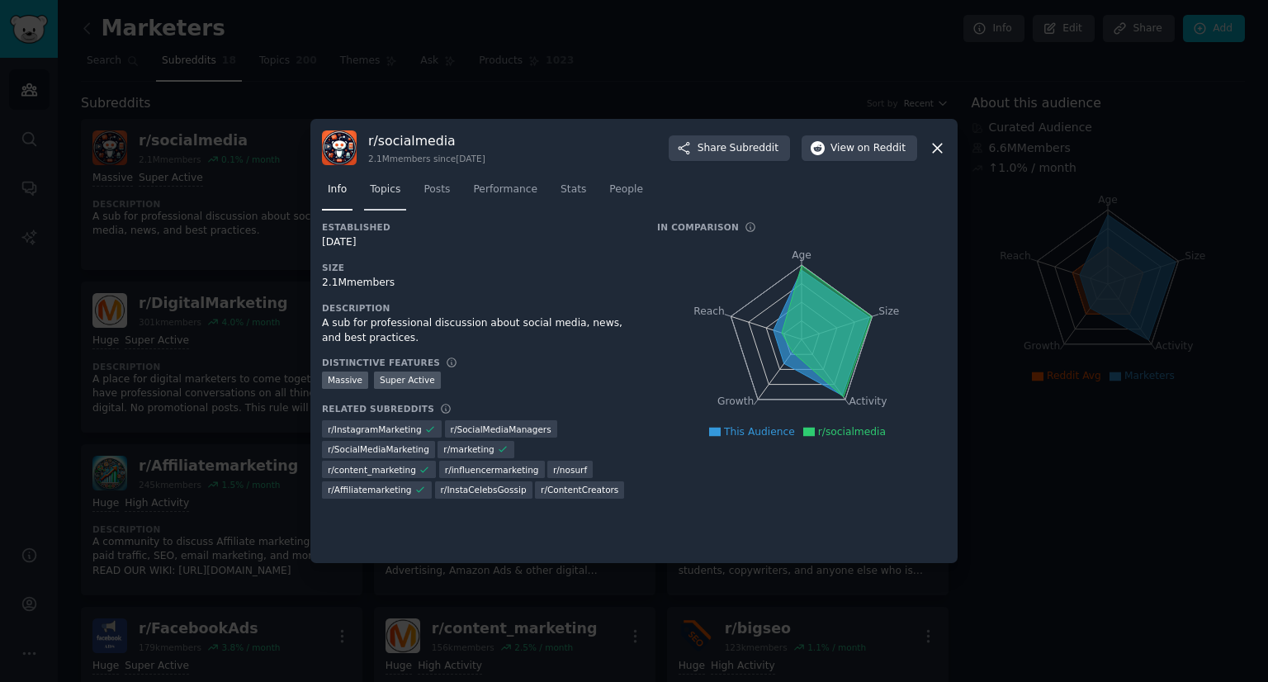
click at [378, 182] on span "Topics" at bounding box center [385, 189] width 31 height 15
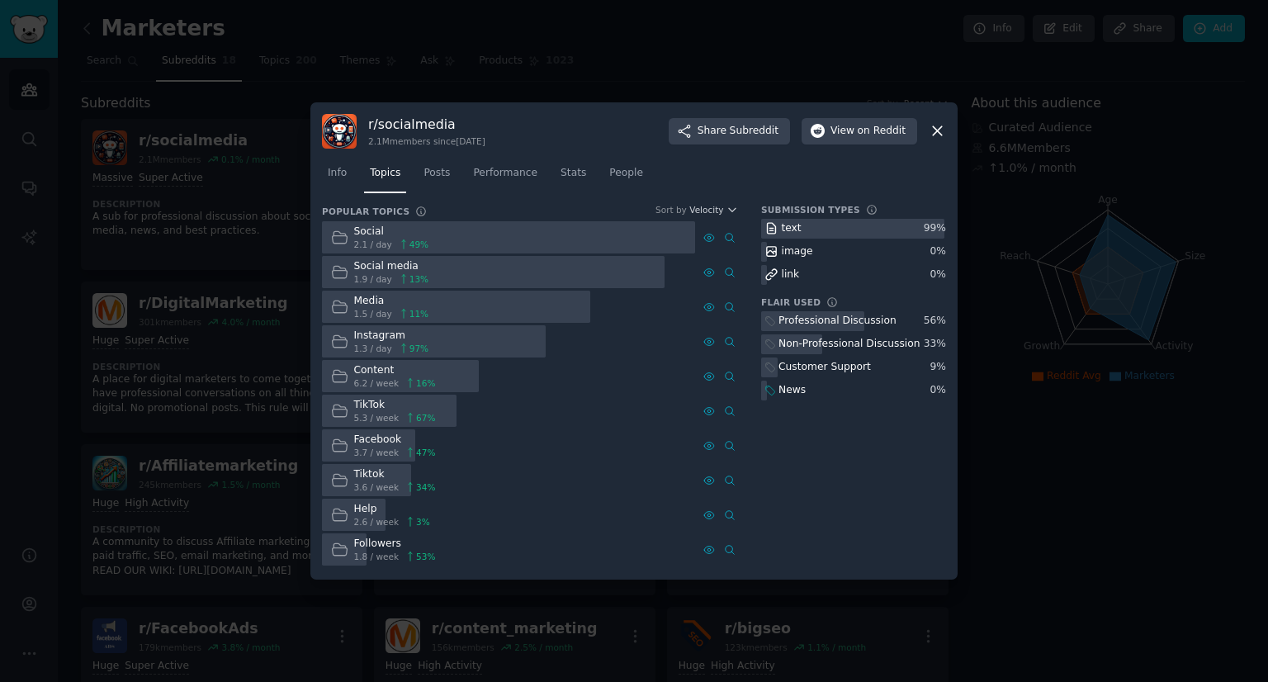
click at [347, 237] on icon at bounding box center [339, 237] width 17 height 17
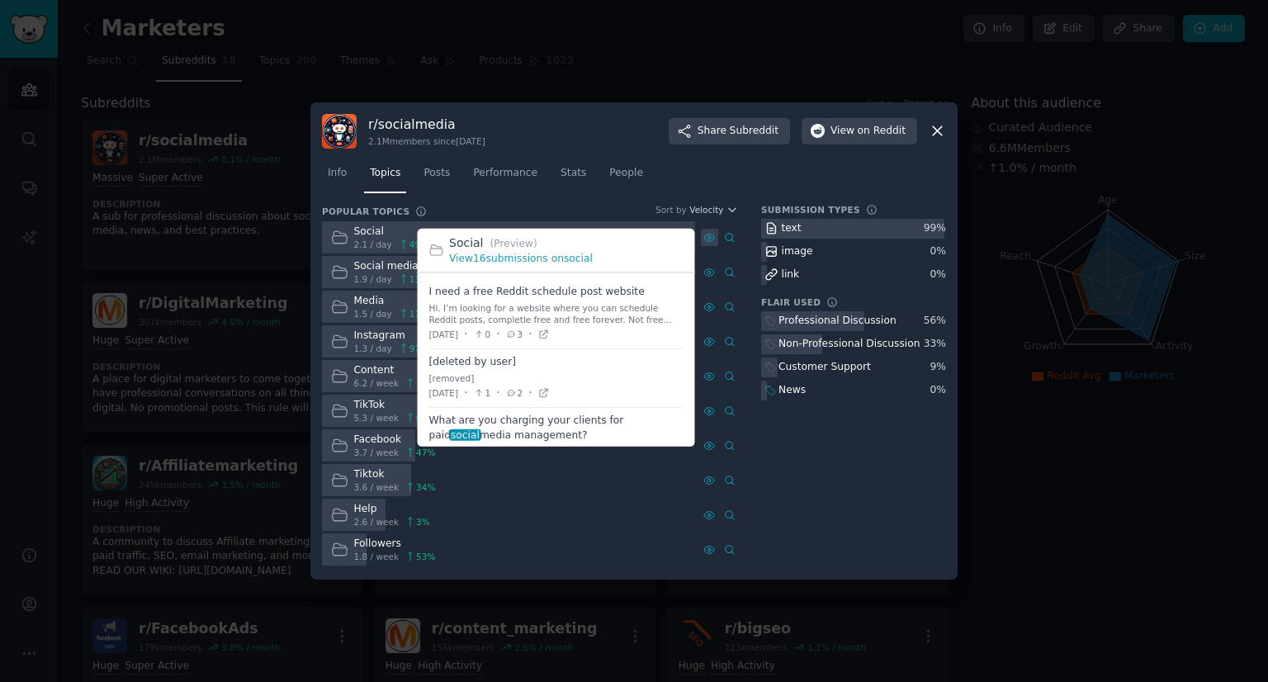
click at [711, 239] on icon at bounding box center [709, 237] width 10 height 7
click at [486, 359] on span at bounding box center [556, 378] width 254 height 58
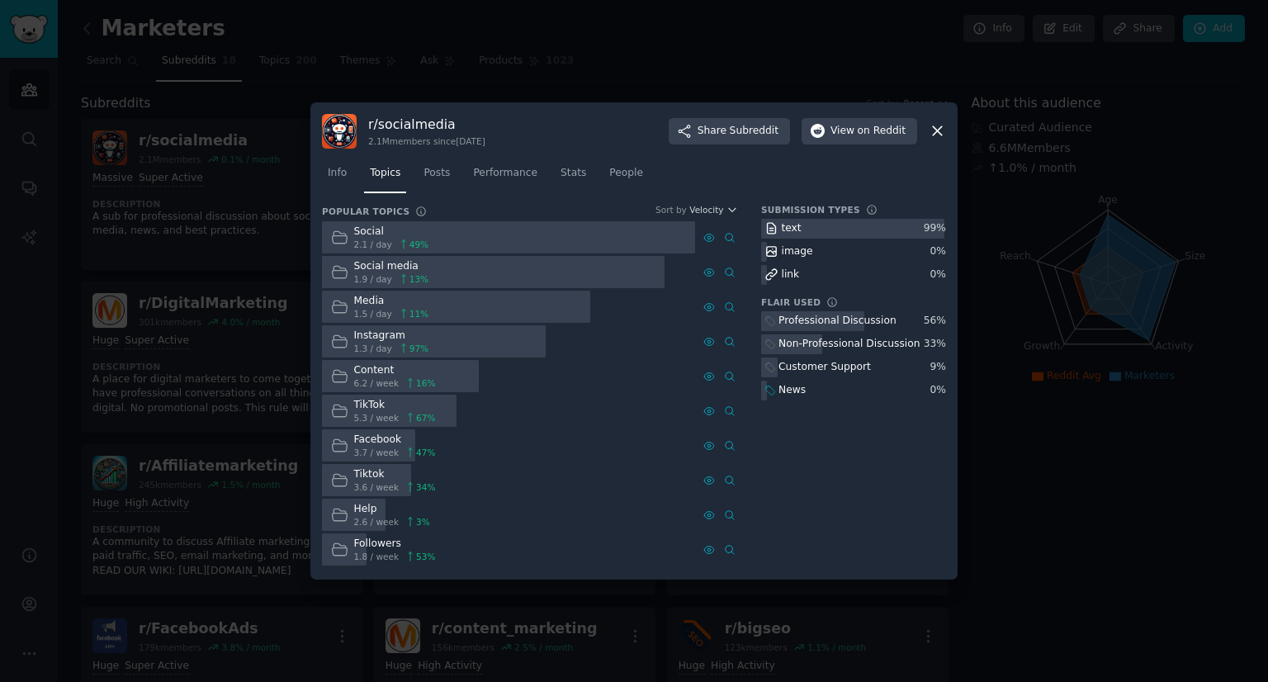
click at [786, 253] on div "image" at bounding box center [797, 251] width 31 height 15
click at [609, 173] on span "People" at bounding box center [626, 173] width 34 height 15
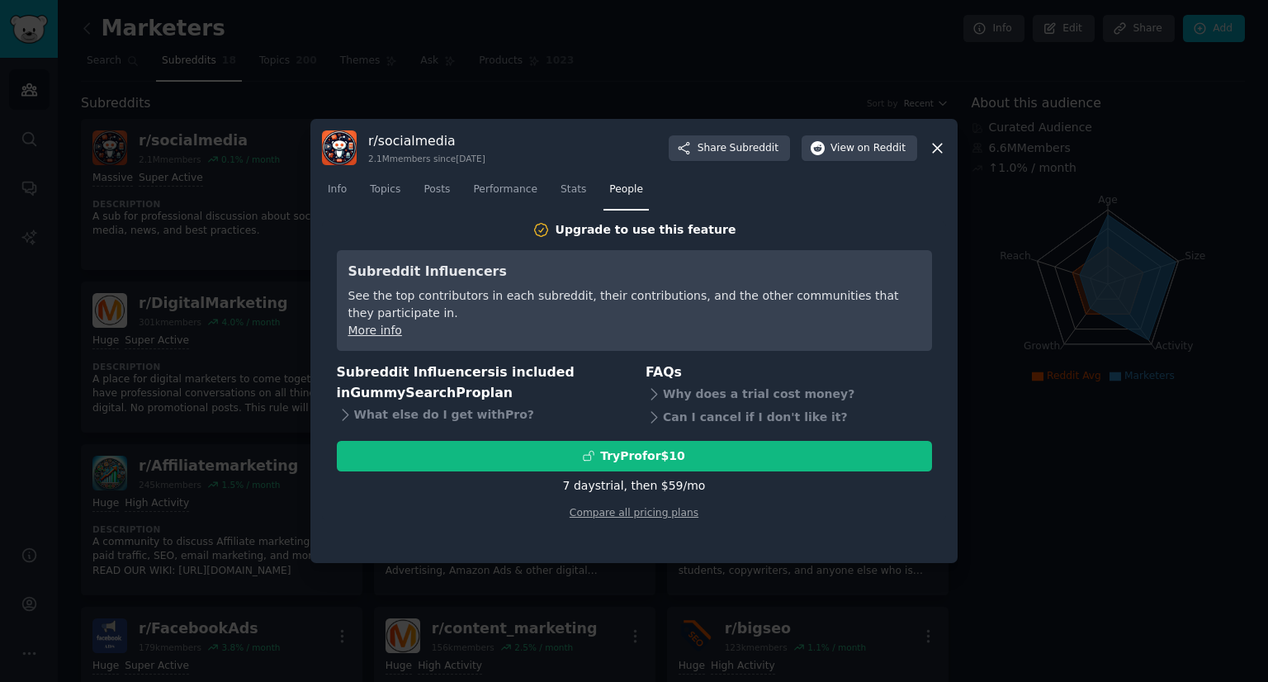
click at [1100, 123] on div at bounding box center [634, 341] width 1268 height 682
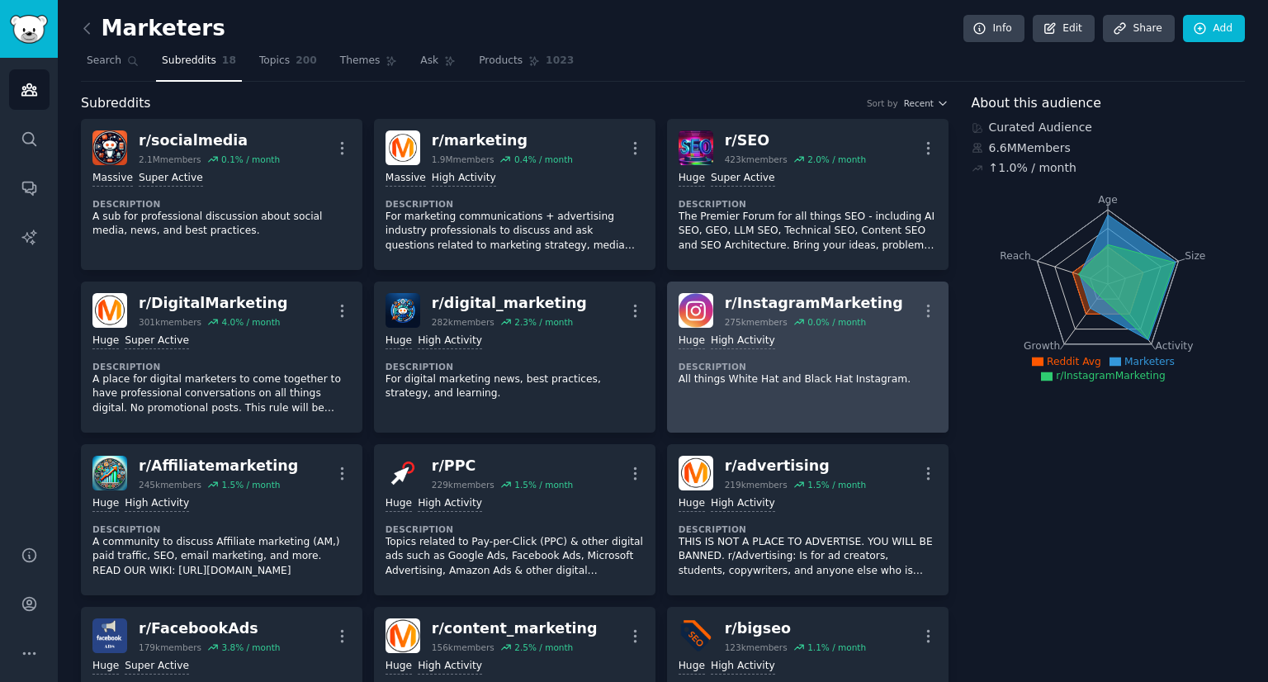
click at [693, 310] on img at bounding box center [696, 310] width 35 height 35
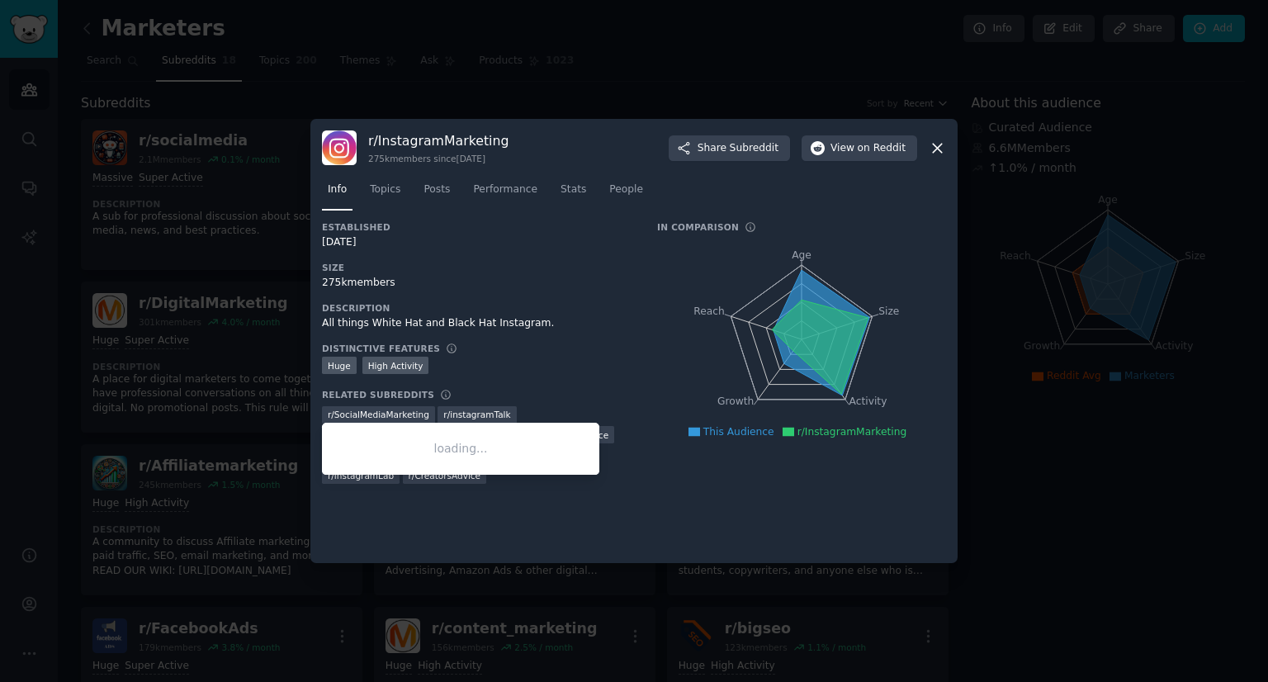
click at [370, 414] on span "r/ SocialMediaMarketing" at bounding box center [379, 415] width 102 height 12
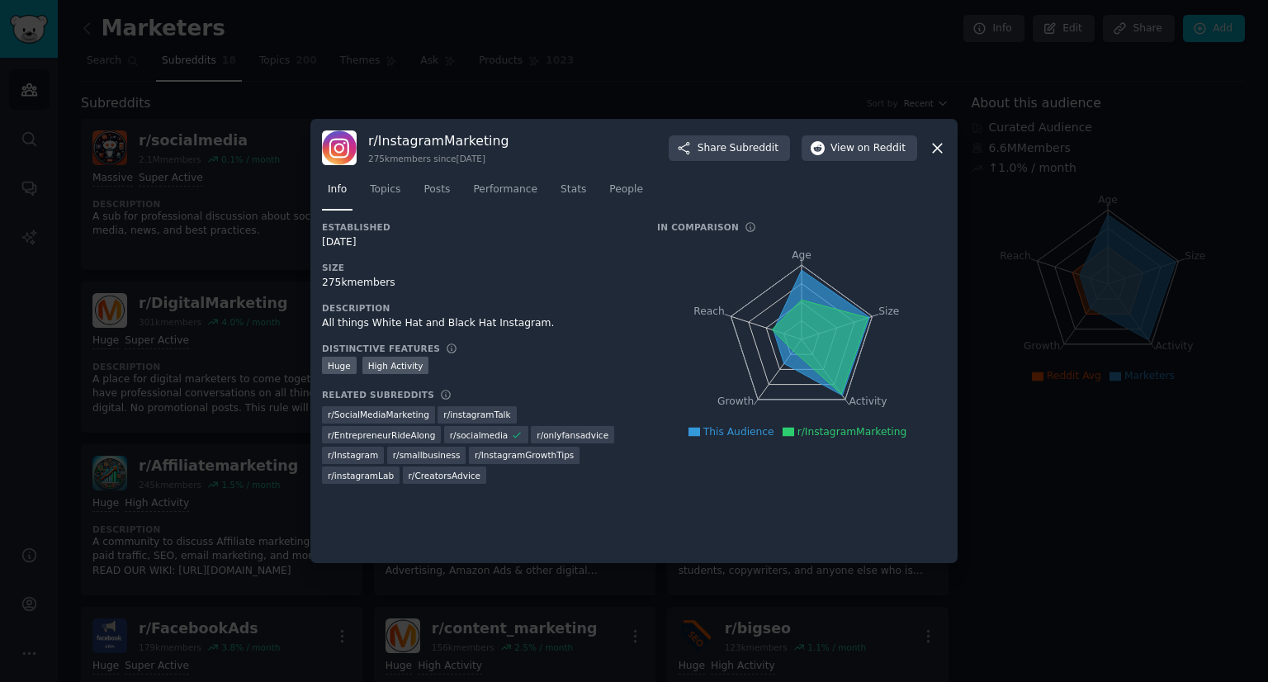
click at [711, 432] on li "This Audience" at bounding box center [732, 432] width 86 height 15
drag, startPoint x: 697, startPoint y: 429, endPoint x: 711, endPoint y: 433, distance: 14.6
click at [697, 430] on ul "This Audience r/InstagramMarketing" at bounding box center [801, 432] width 281 height 15
click at [392, 190] on span "Topics" at bounding box center [385, 189] width 31 height 15
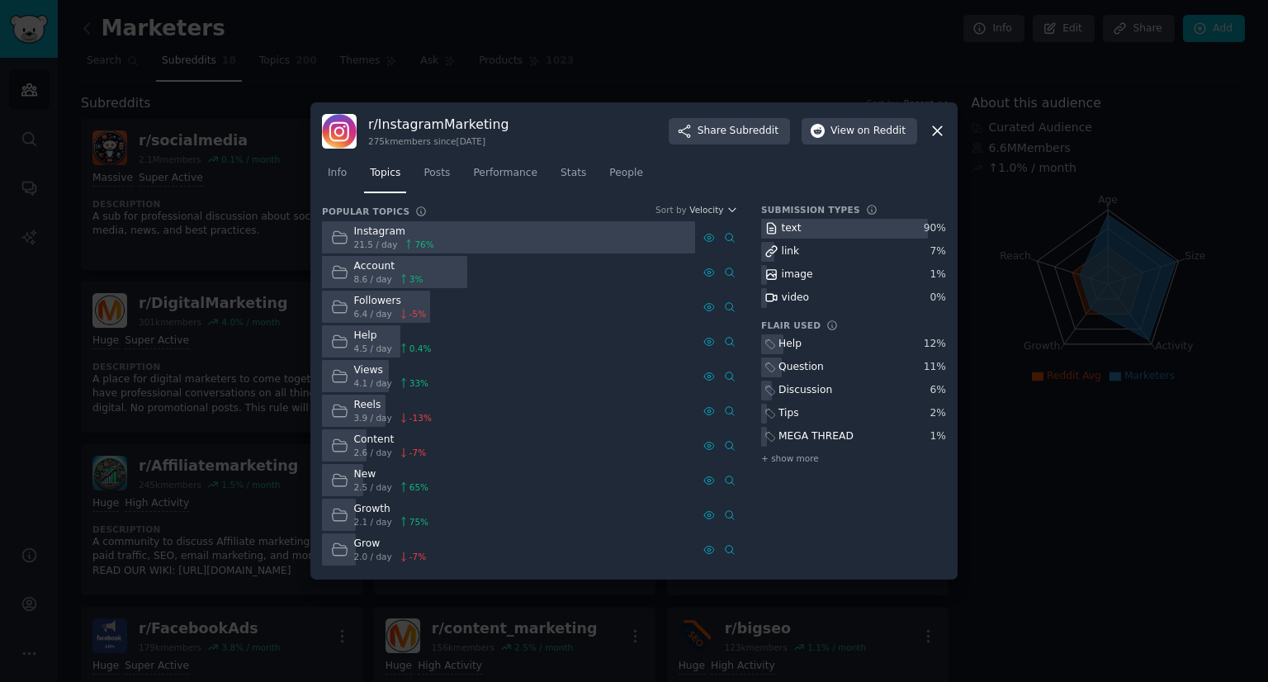
click at [332, 242] on icon at bounding box center [339, 237] width 17 height 17
click at [724, 236] on icon at bounding box center [730, 238] width 12 height 12
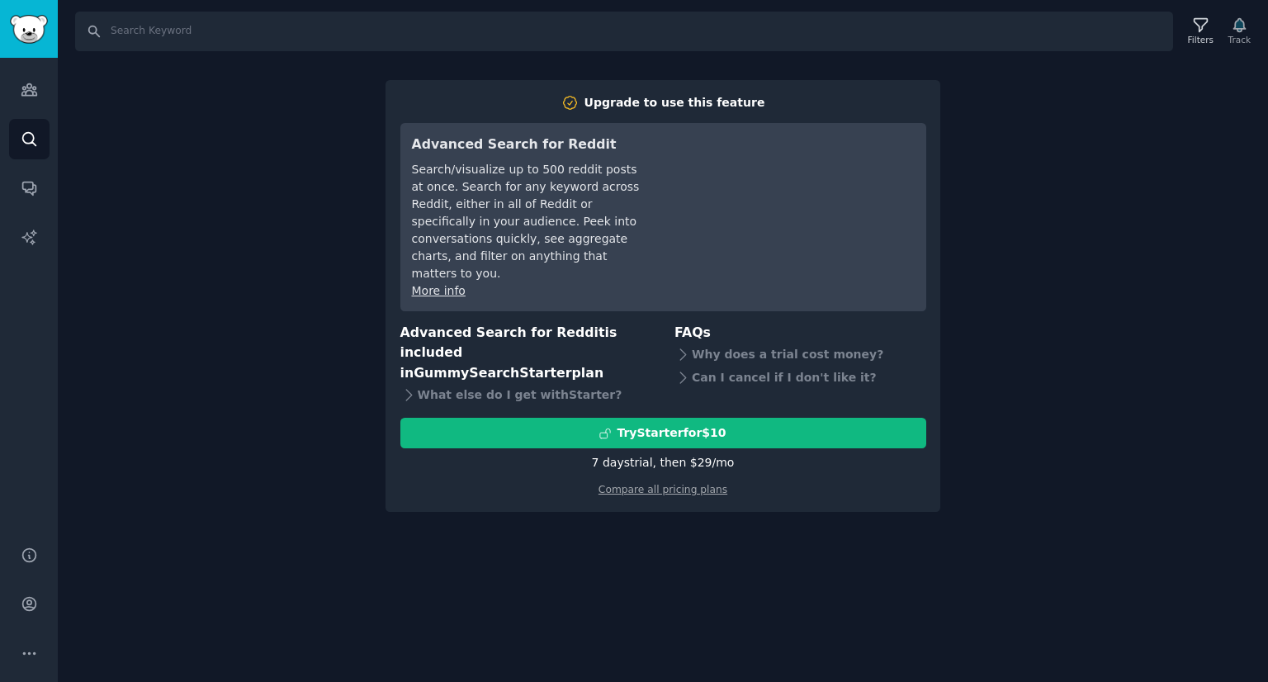
click at [1034, 164] on div "Search Filters Track Upgrade to use this feature Advanced Search for Reddit Sea…" at bounding box center [663, 341] width 1210 height 682
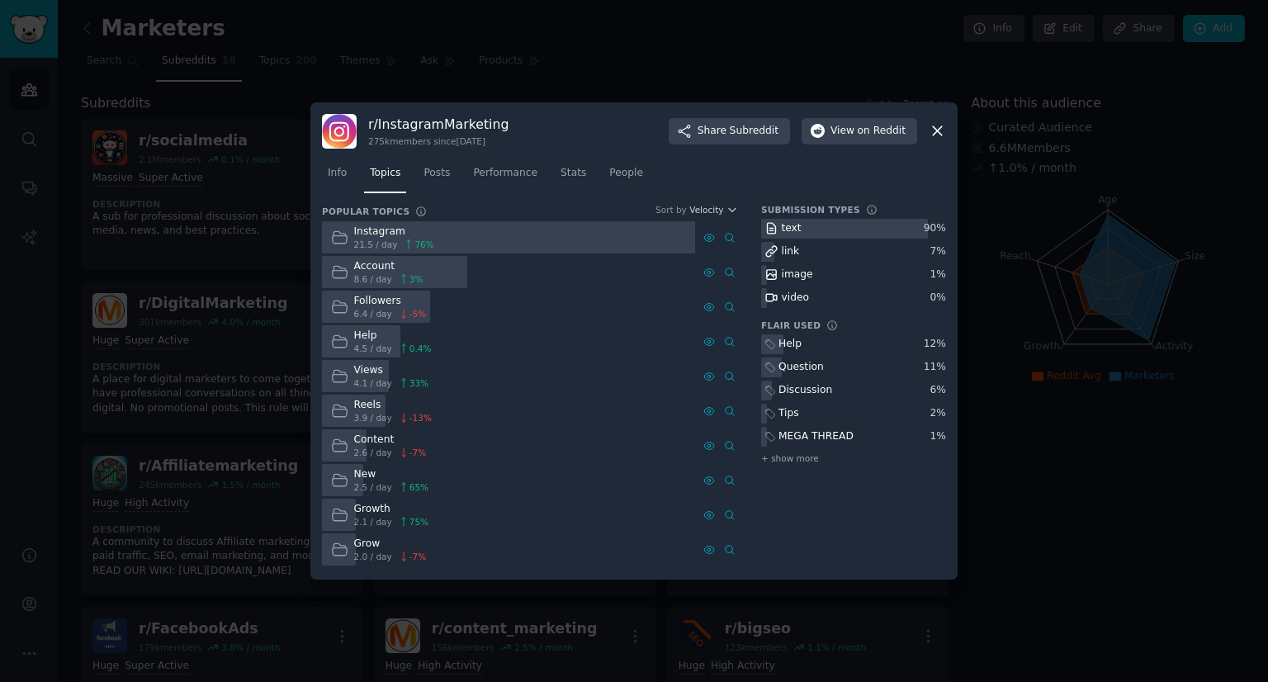
click at [936, 133] on icon at bounding box center [937, 131] width 9 height 9
